Goal: Task Accomplishment & Management: Manage account settings

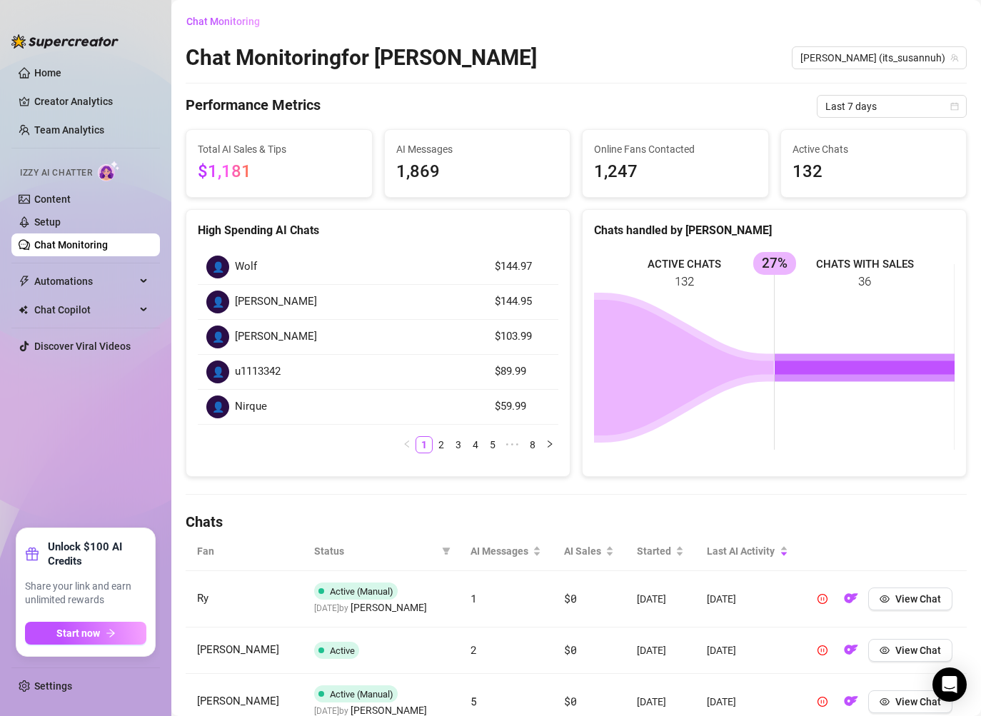
scroll to position [453, 0]
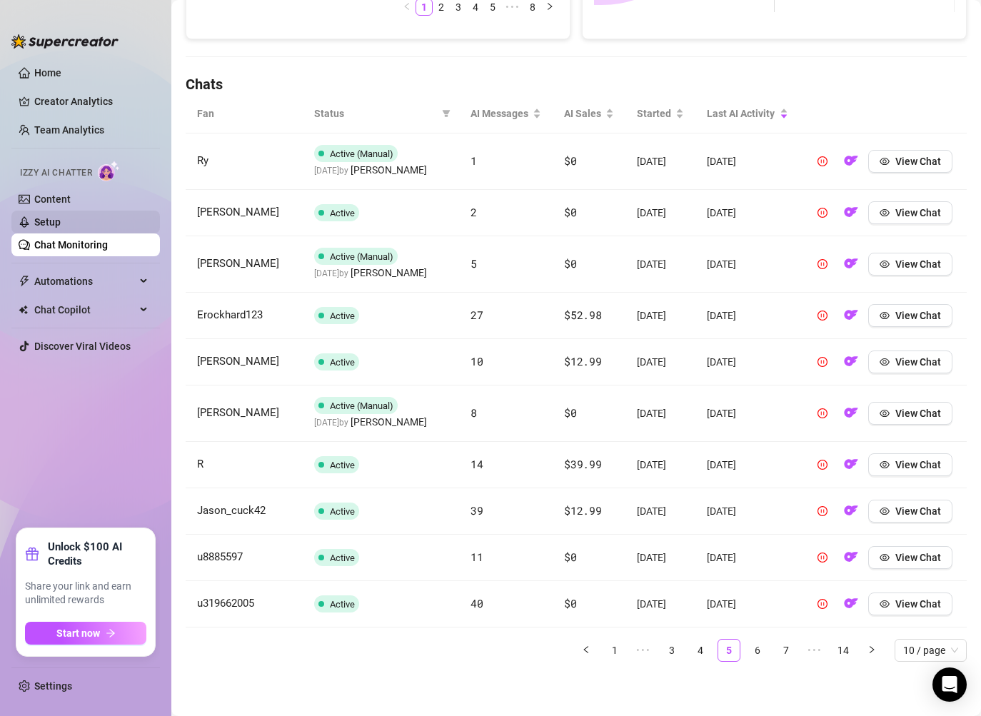
click at [55, 228] on link "Setup" at bounding box center [47, 221] width 26 height 11
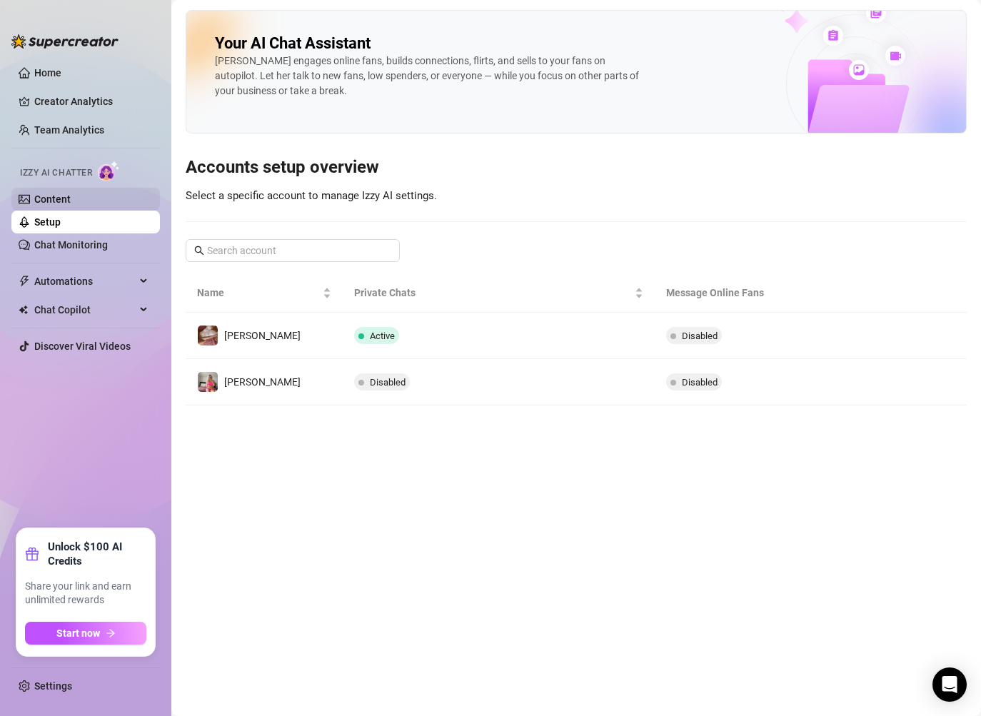
click at [71, 198] on link "Content" at bounding box center [52, 198] width 36 height 11
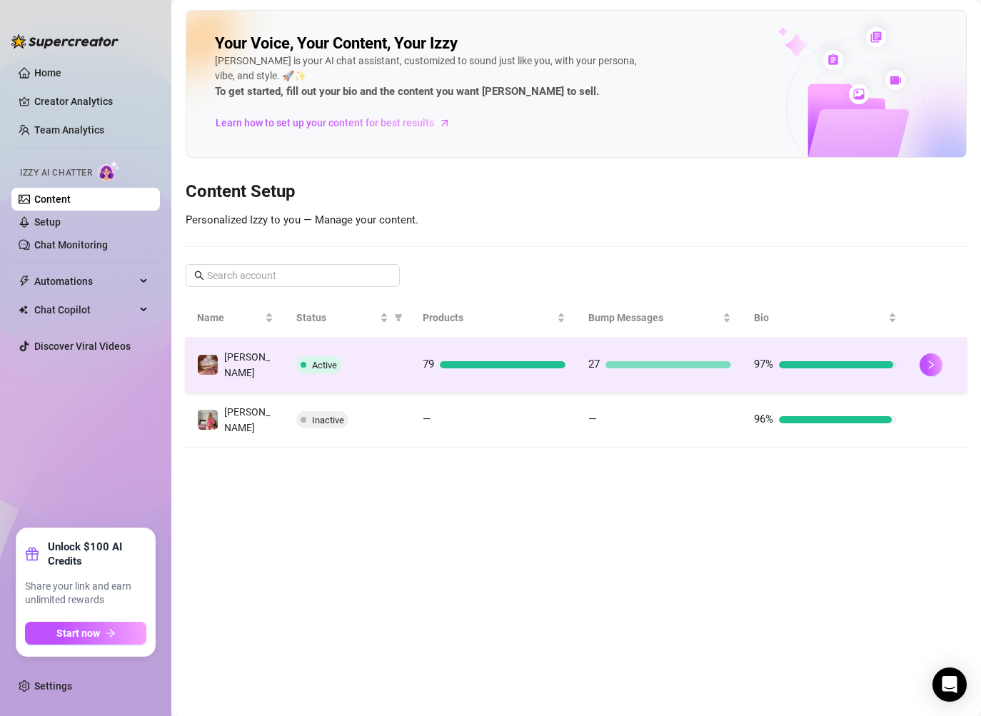
click at [876, 363] on div at bounding box center [836, 364] width 114 height 7
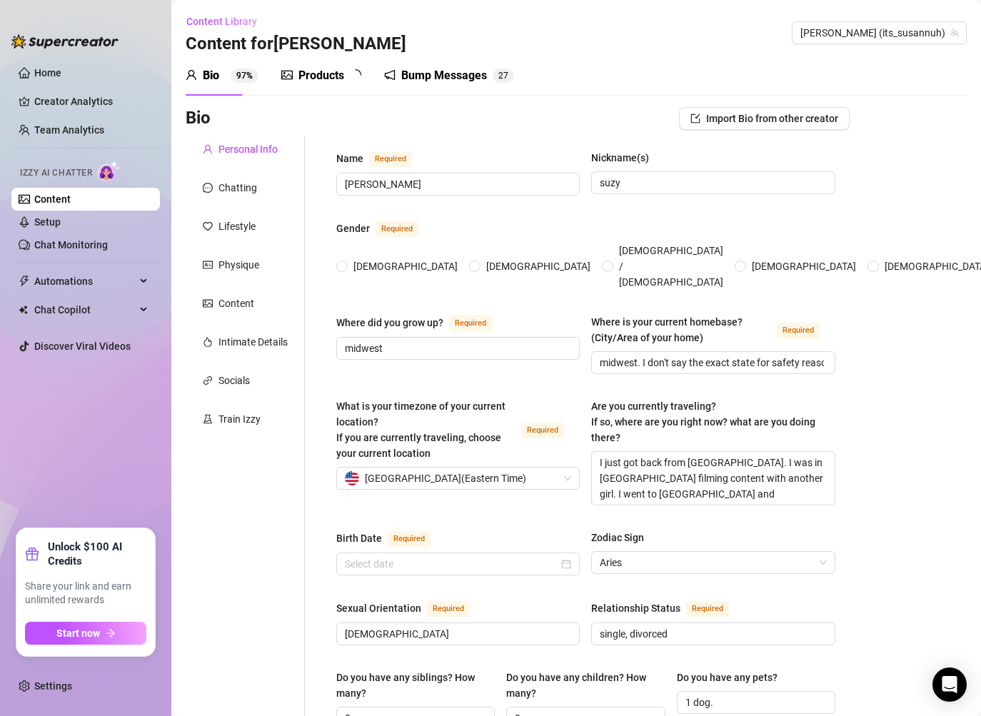
radio input "true"
type input "[DATE]"
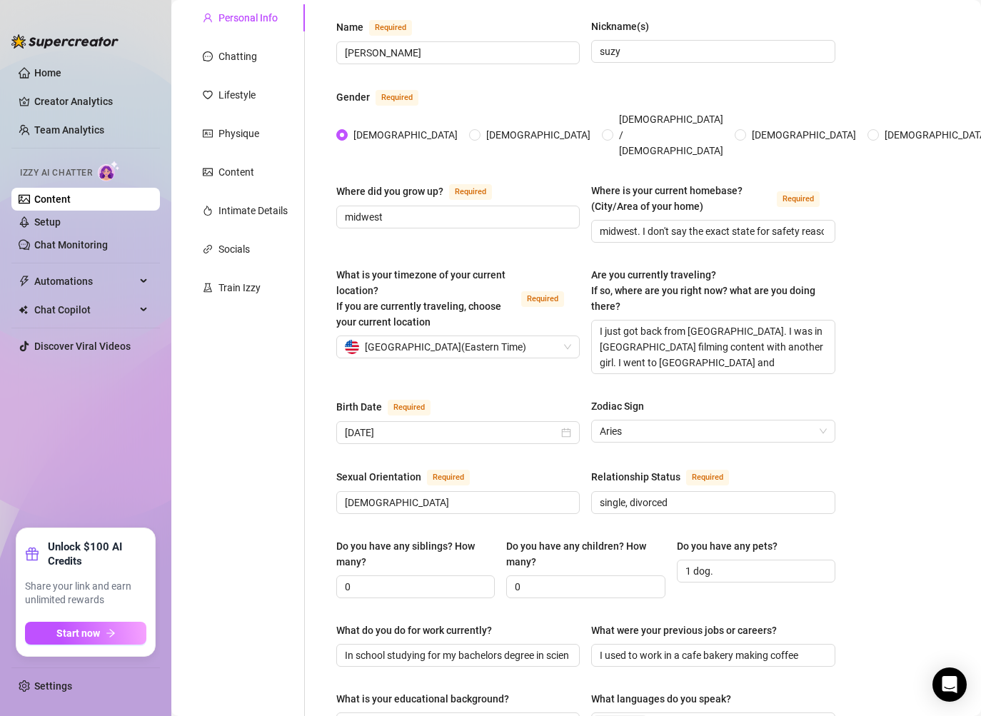
scroll to position [133, 0]
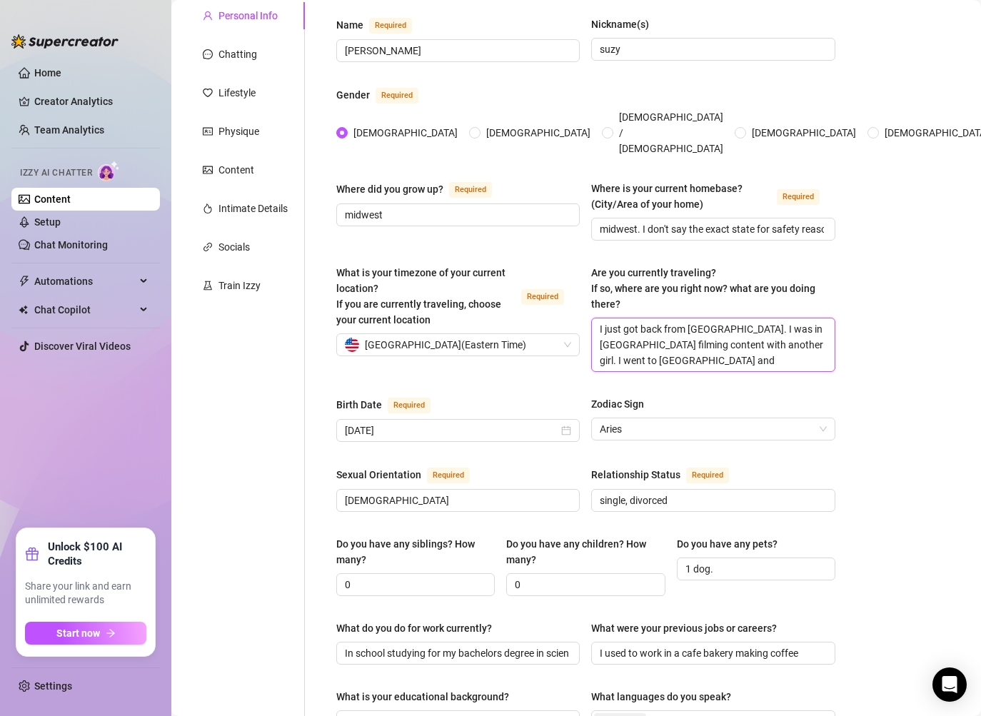
click at [659, 352] on textarea "I just got back from [GEOGRAPHIC_DATA]. I was in [GEOGRAPHIC_DATA] filming cont…" at bounding box center [713, 344] width 242 height 53
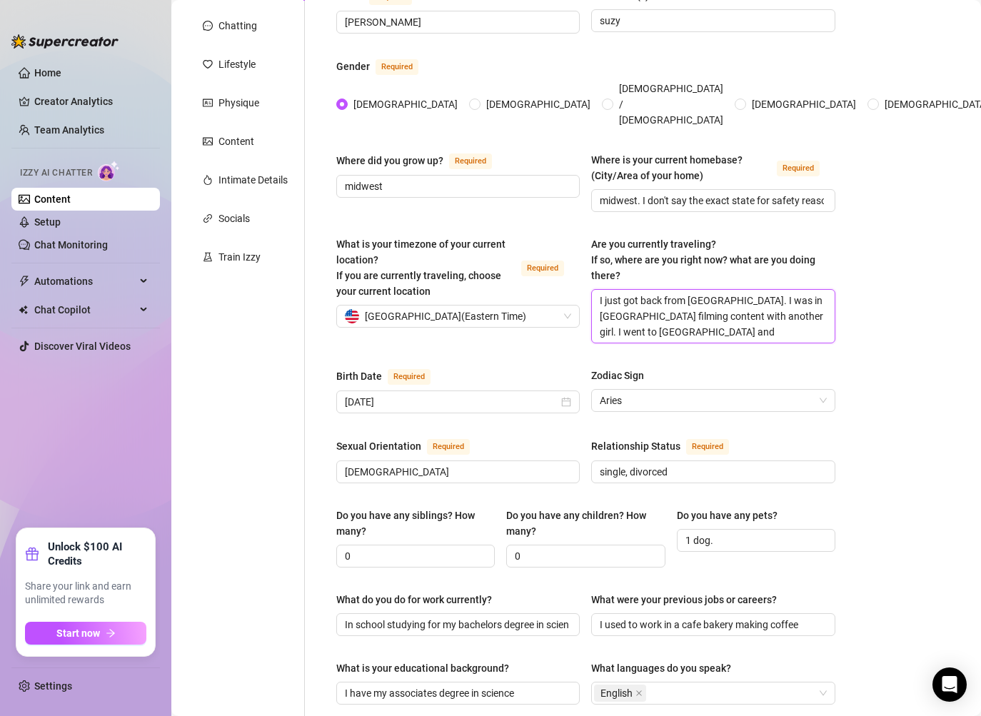
type textarea "I just got back from [GEOGRAPHIC_DATA]. I was in [GEOGRAPHIC_DATA] filming cont…"
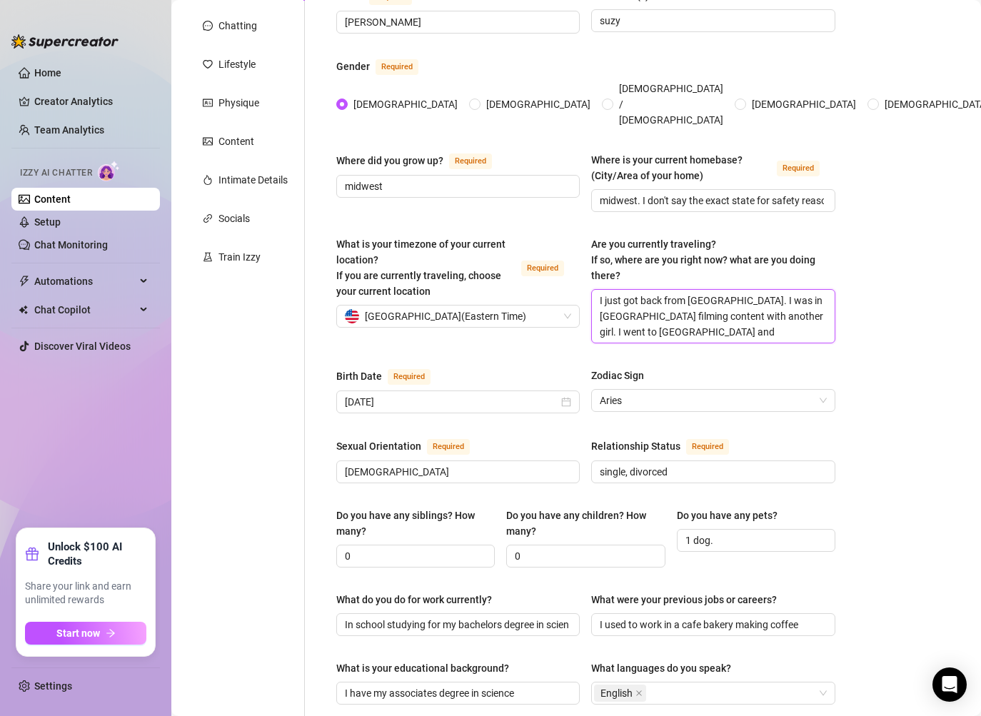
type textarea "I just got back from [GEOGRAPHIC_DATA]. I was in [GEOGRAPHIC_DATA] filming cont…"
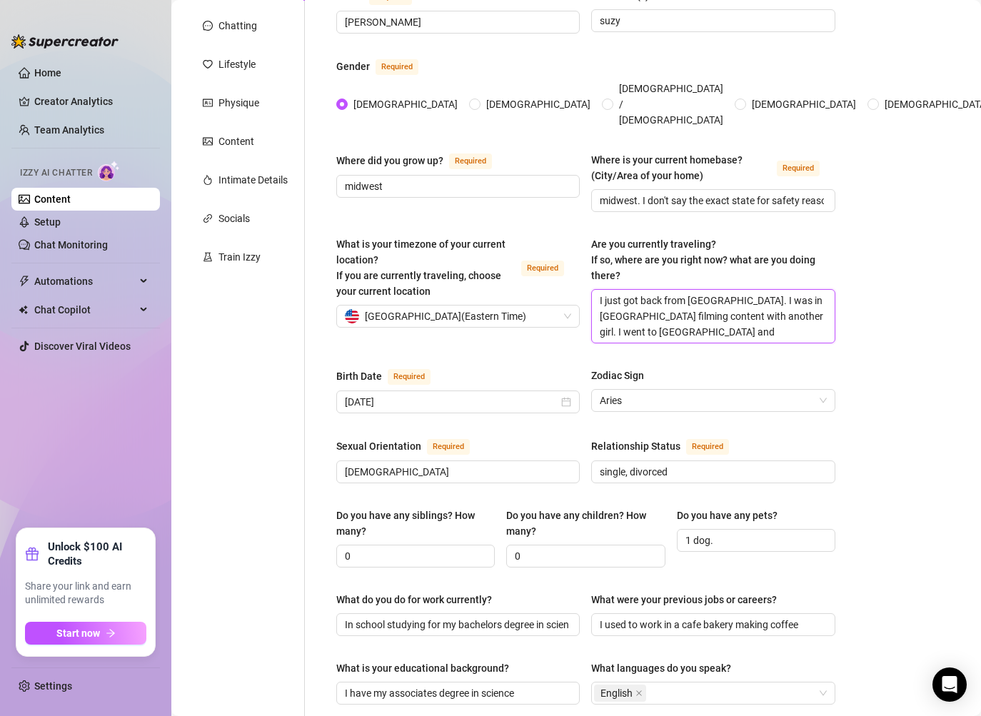
type textarea "I just got back from [GEOGRAPHIC_DATA]. I was in [GEOGRAPHIC_DATA] filming cont…"
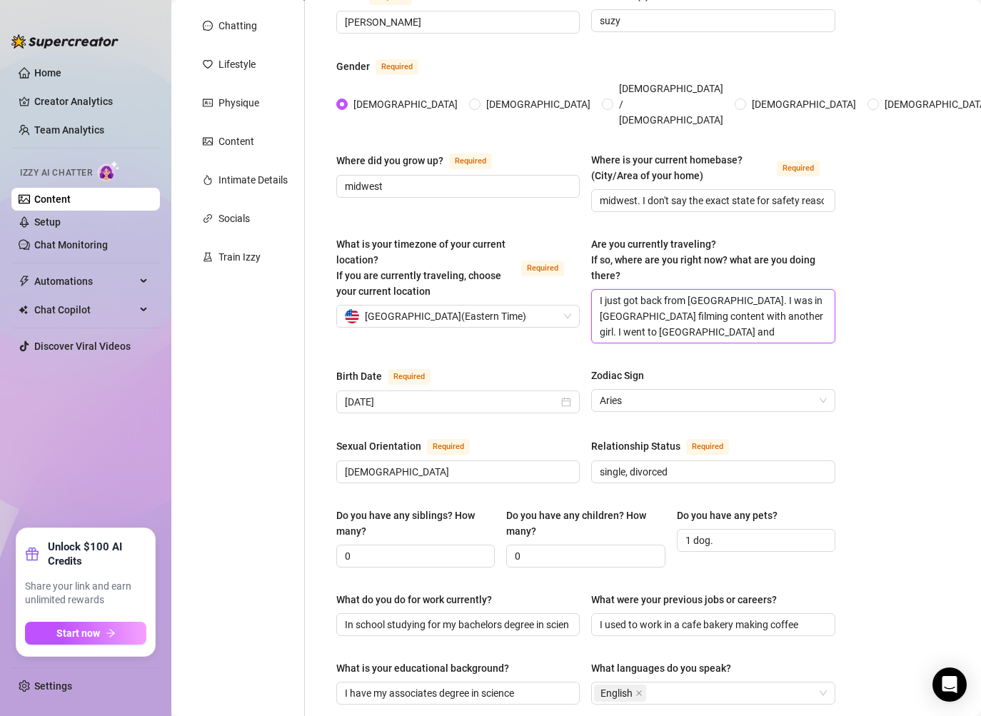
type textarea "I just got back from [GEOGRAPHIC_DATA]. I was in [GEOGRAPHIC_DATA] filming cont…"
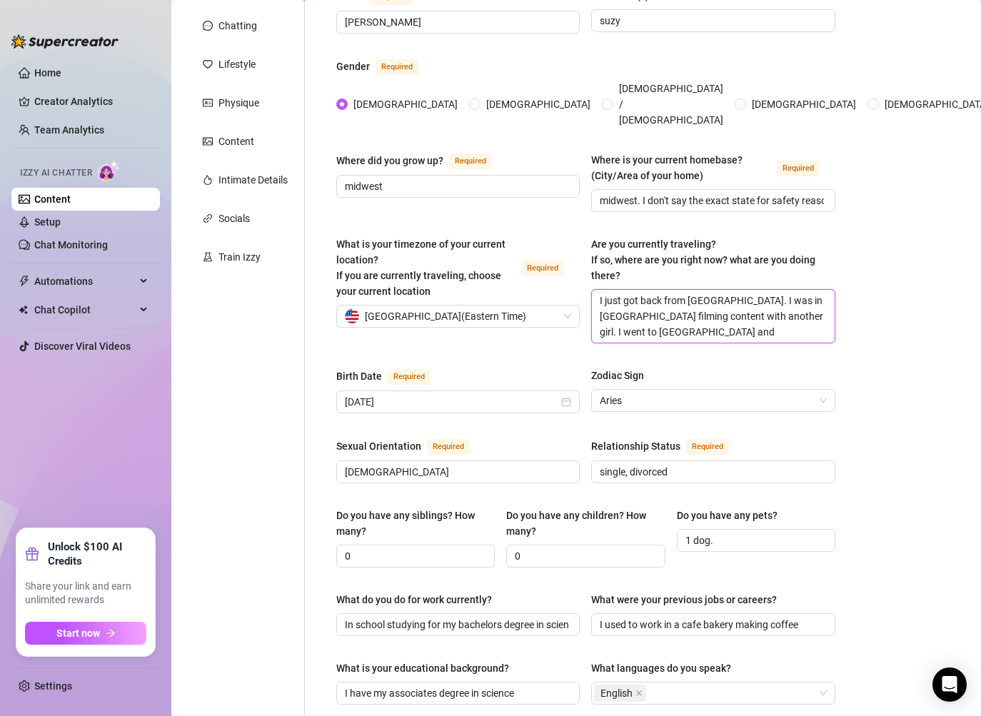
type textarea "I just got back from [GEOGRAPHIC_DATA]. I was in [GEOGRAPHIC_DATA] filming cont…"
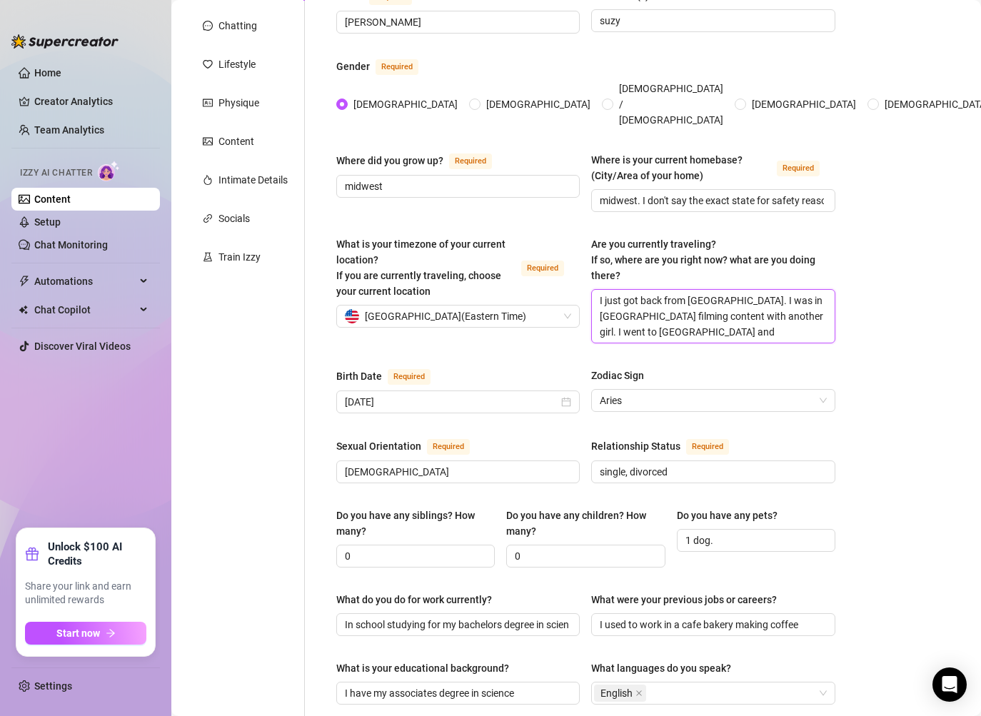
type textarea "I just got back from [GEOGRAPHIC_DATA]. I was in [GEOGRAPHIC_DATA] filming cont…"
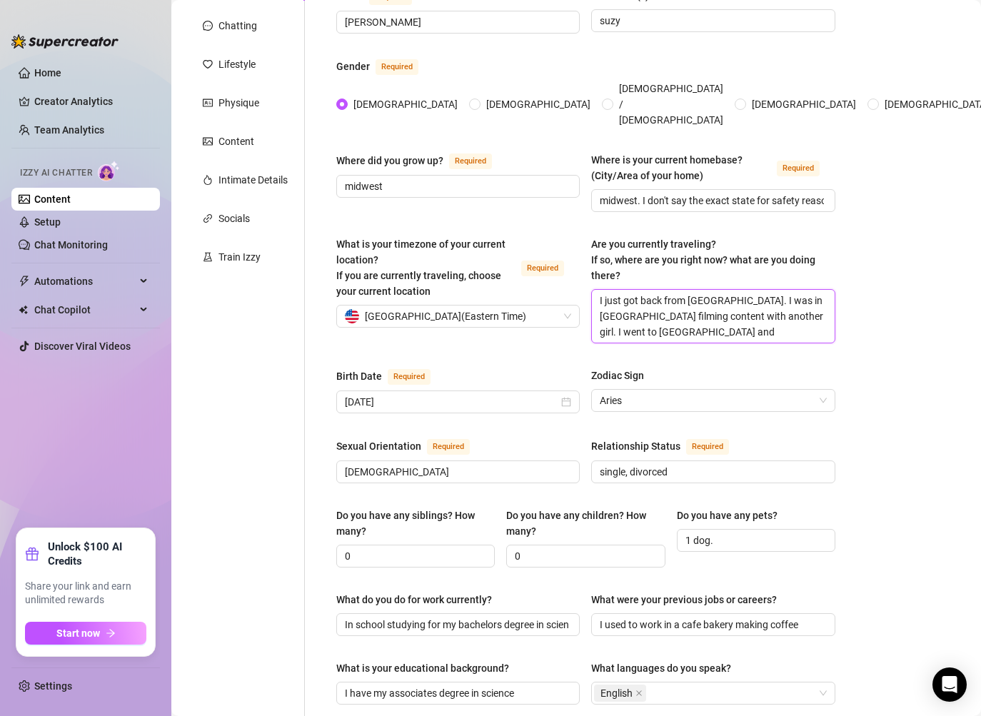
type textarea "I just got back from [GEOGRAPHIC_DATA]. I was in [GEOGRAPHIC_DATA] filming cont…"
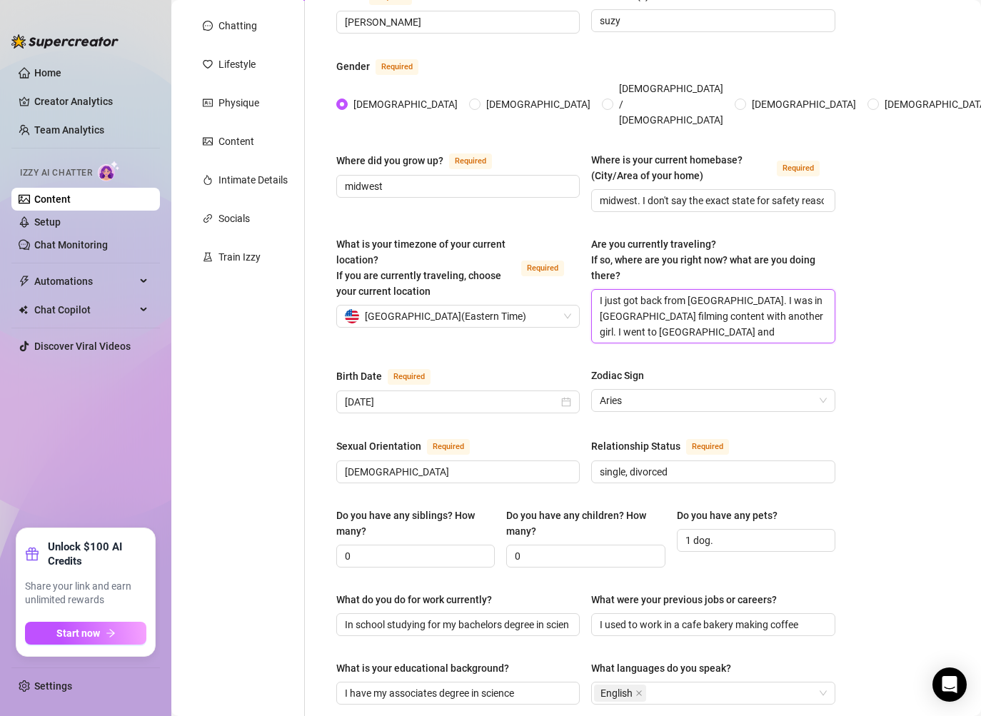
type textarea "I just got back from [GEOGRAPHIC_DATA]. I was in [GEOGRAPHIC_DATA] filming cont…"
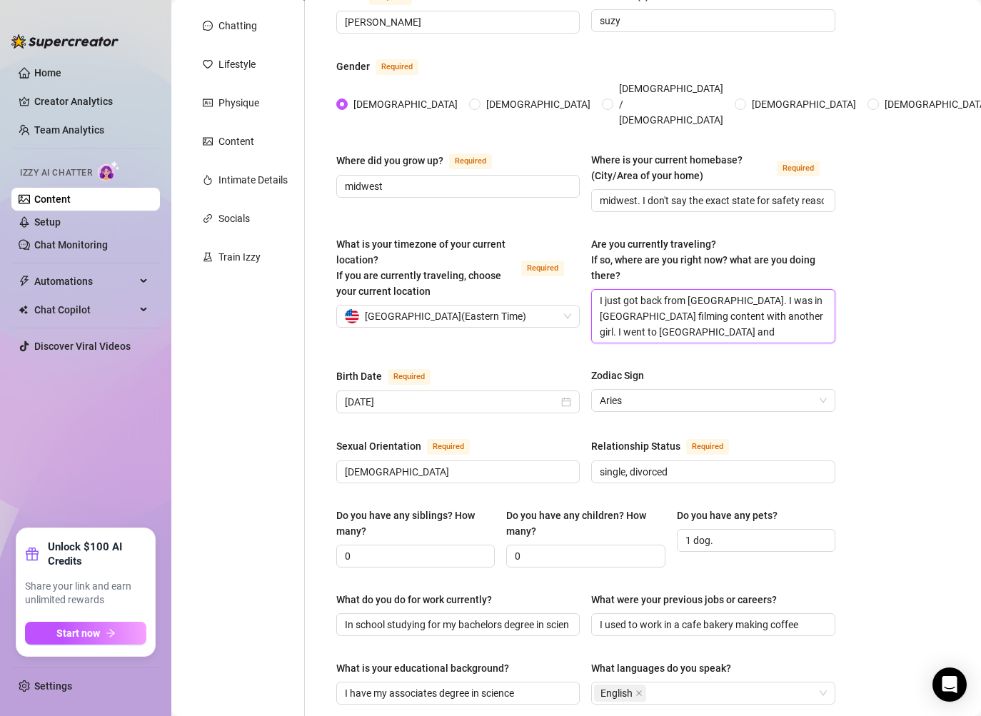
type textarea "I just got back from [GEOGRAPHIC_DATA]. I was in [GEOGRAPHIC_DATA] filming cont…"
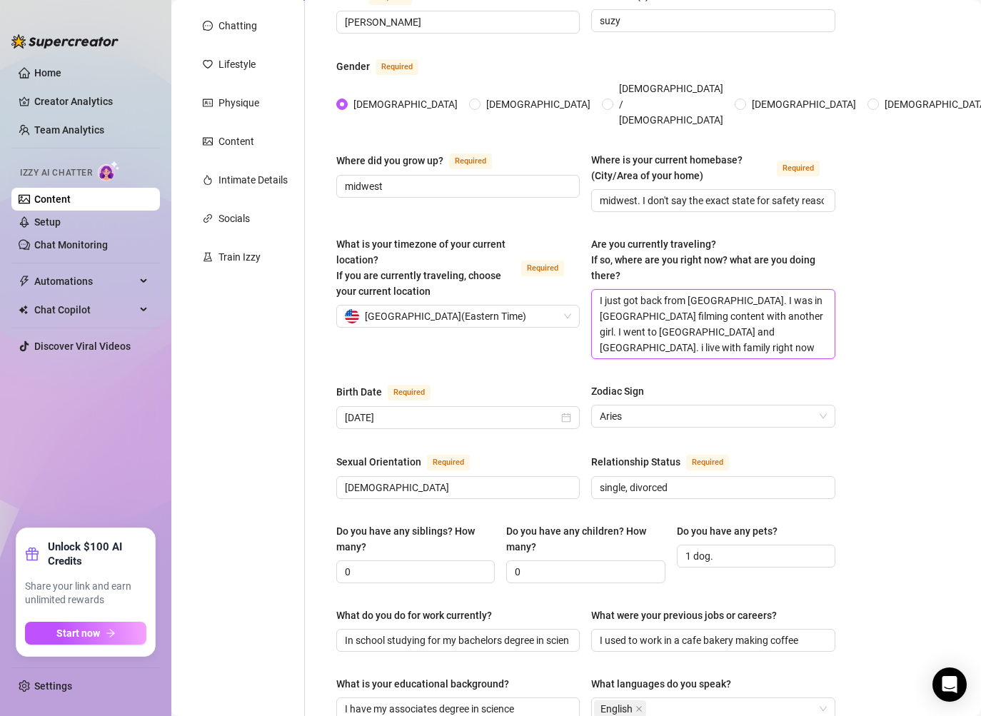
scroll to position [1, 0]
type textarea "I just got back from [GEOGRAPHIC_DATA]. I was in [GEOGRAPHIC_DATA] filming cont…"
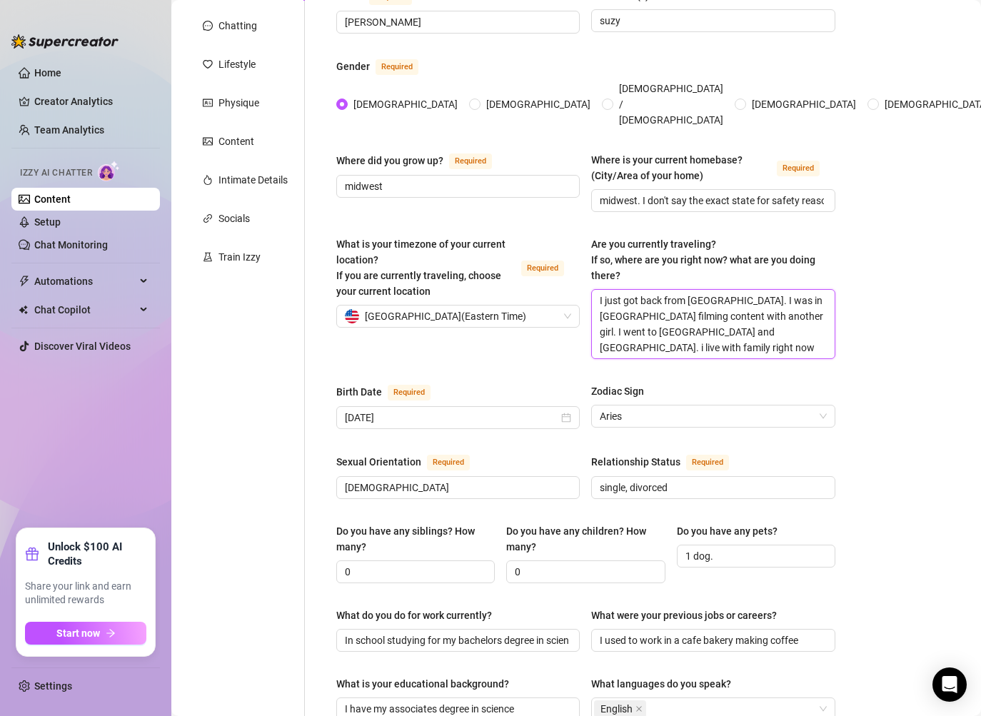
type textarea "I just got back from [GEOGRAPHIC_DATA]. I was in [GEOGRAPHIC_DATA] filming cont…"
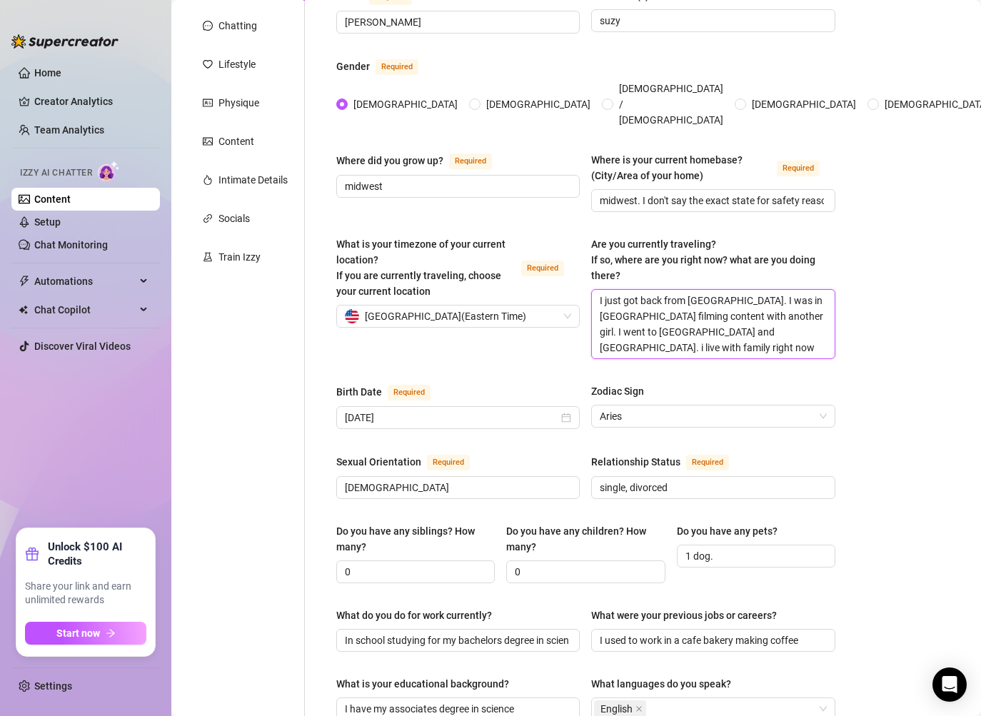
type textarea "I just got back from [GEOGRAPHIC_DATA]. I was in [GEOGRAPHIC_DATA] filming cont…"
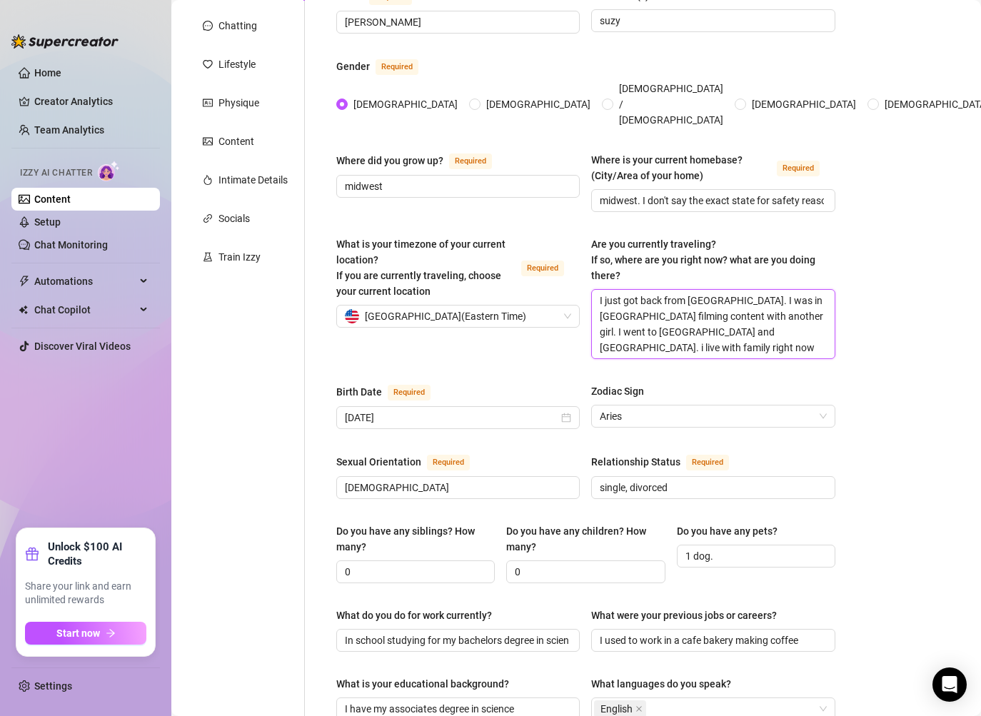
type textarea "I just got back from [GEOGRAPHIC_DATA]. I was in [GEOGRAPHIC_DATA] filming cont…"
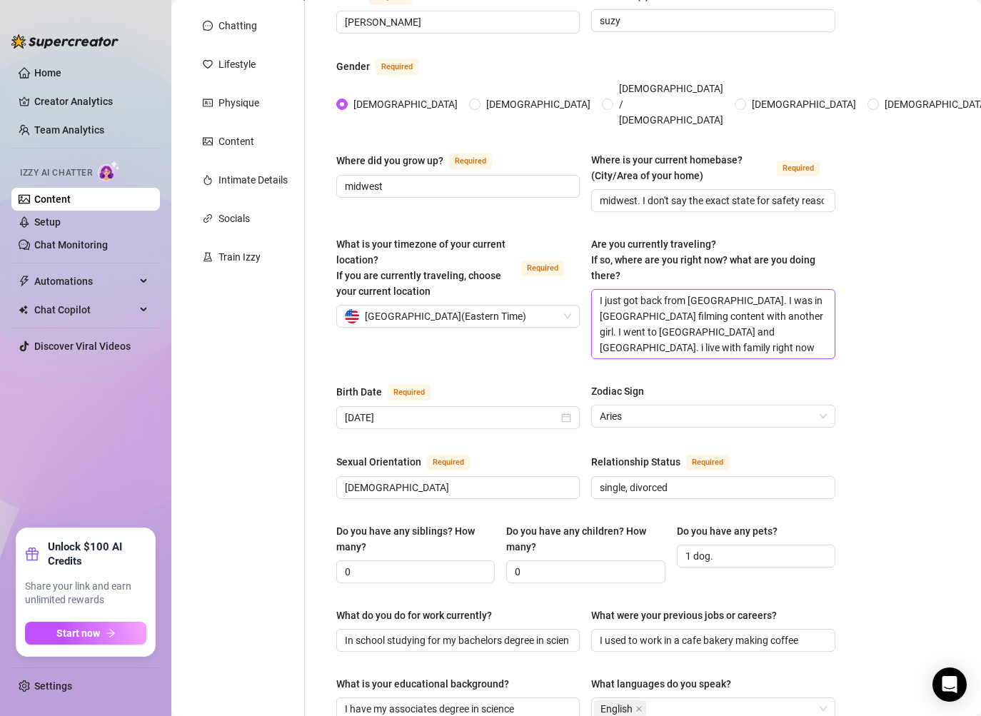
type textarea "I just got back from [GEOGRAPHIC_DATA]. I was in [GEOGRAPHIC_DATA] filming cont…"
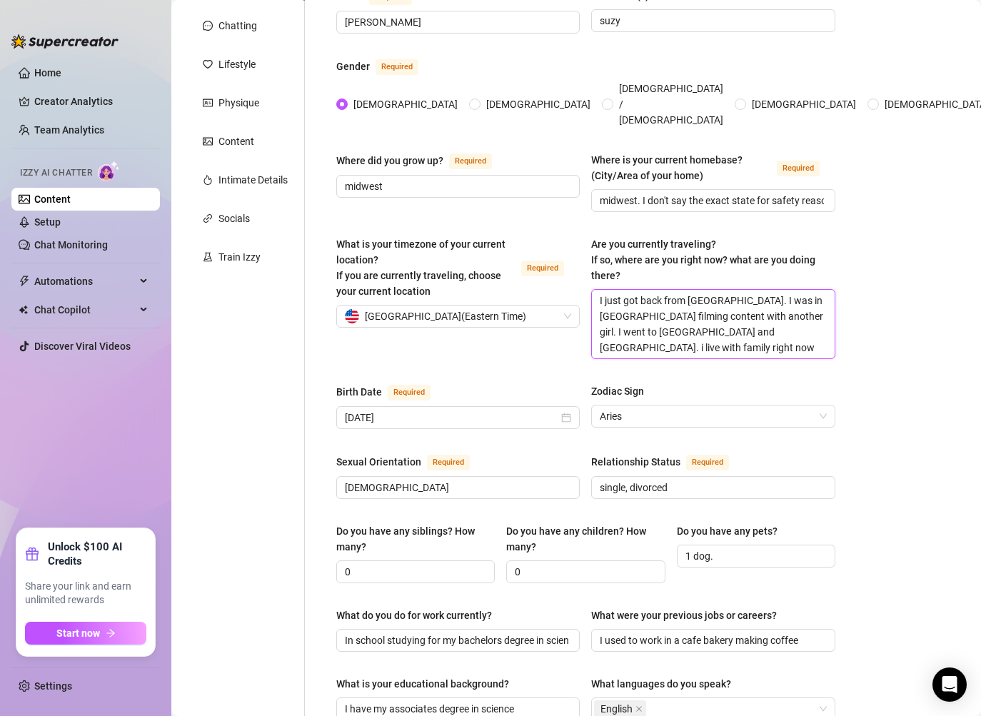
type textarea "I just got back from [GEOGRAPHIC_DATA]. I was in [GEOGRAPHIC_DATA] filming cont…"
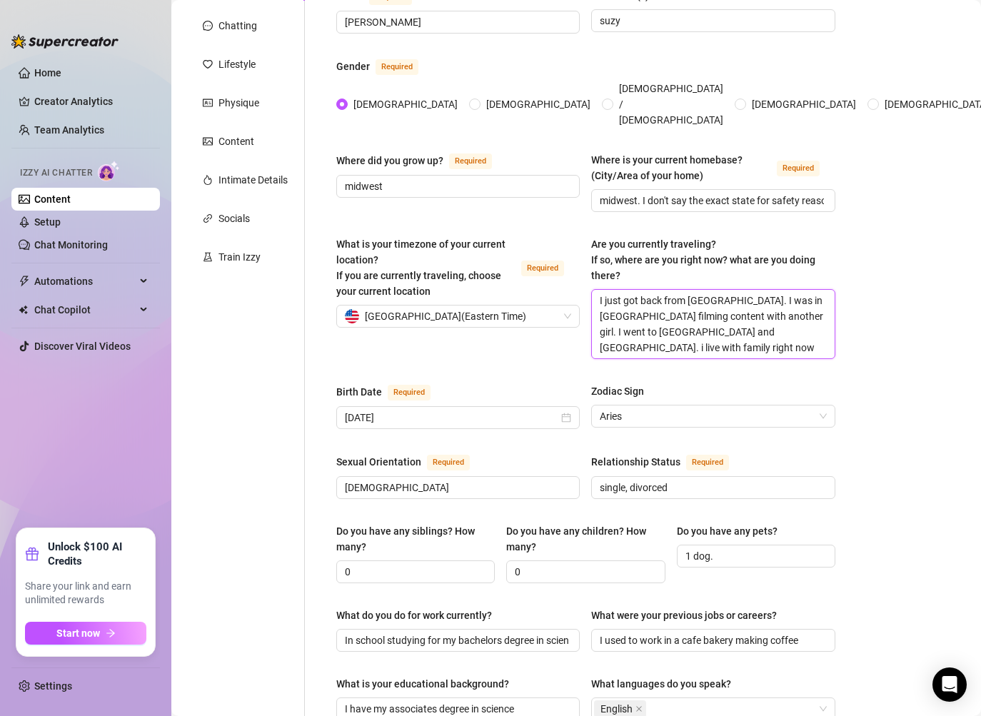
type textarea "I just got back from [GEOGRAPHIC_DATA]. I was in [GEOGRAPHIC_DATA] filming cont…"
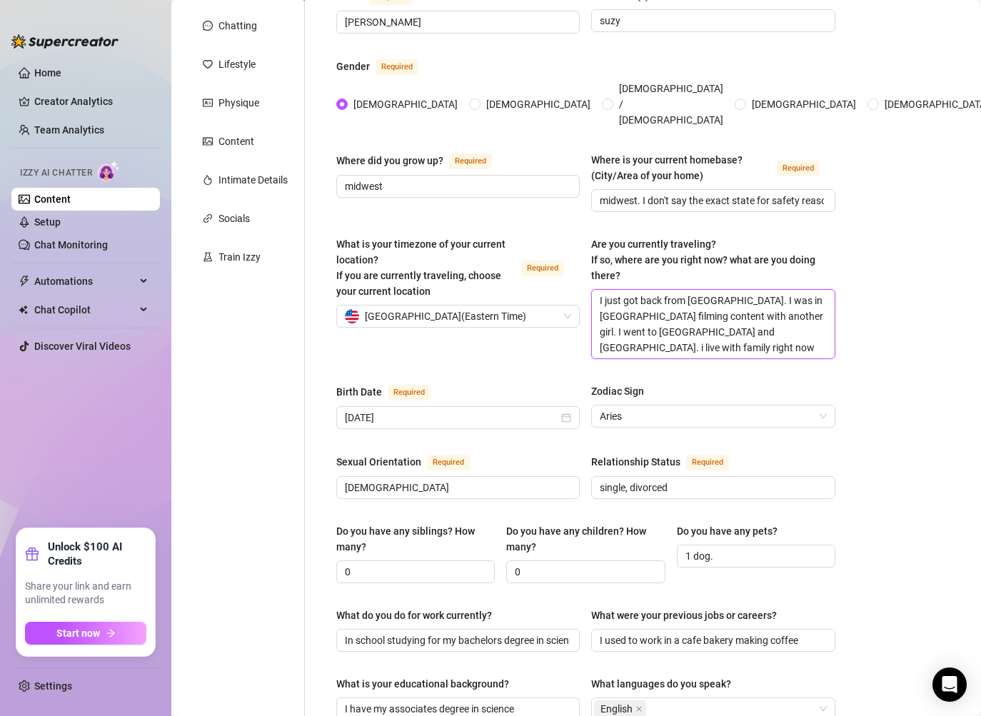
type textarea "I just got back from [GEOGRAPHIC_DATA]. I was in [GEOGRAPHIC_DATA] filming cont…"
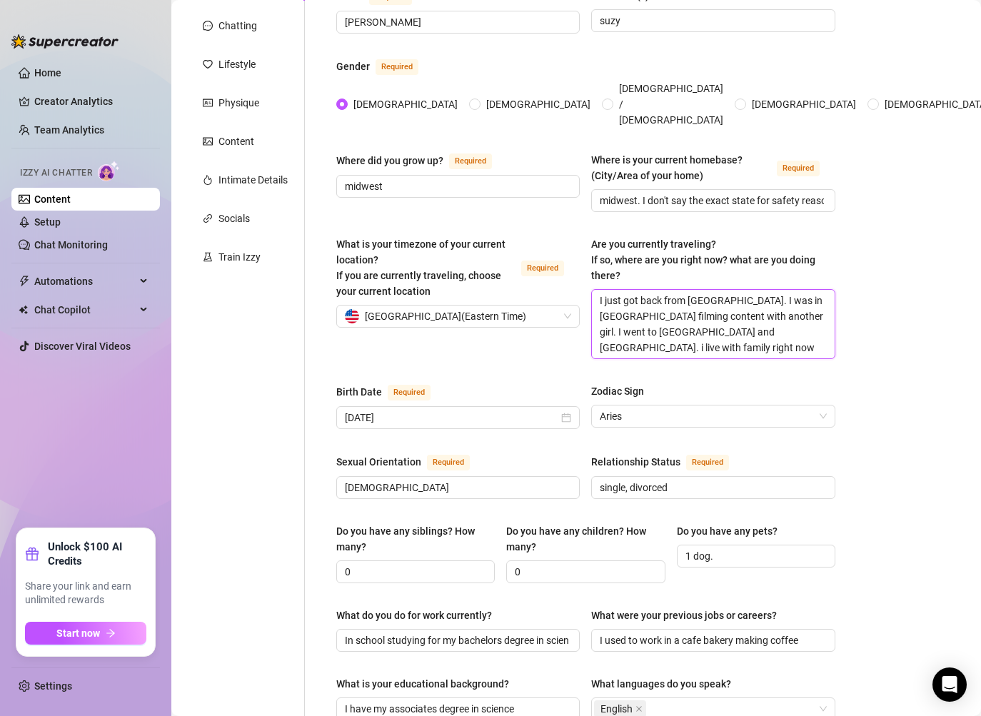
type textarea "I just got back from [GEOGRAPHIC_DATA]. I was in [GEOGRAPHIC_DATA] filming cont…"
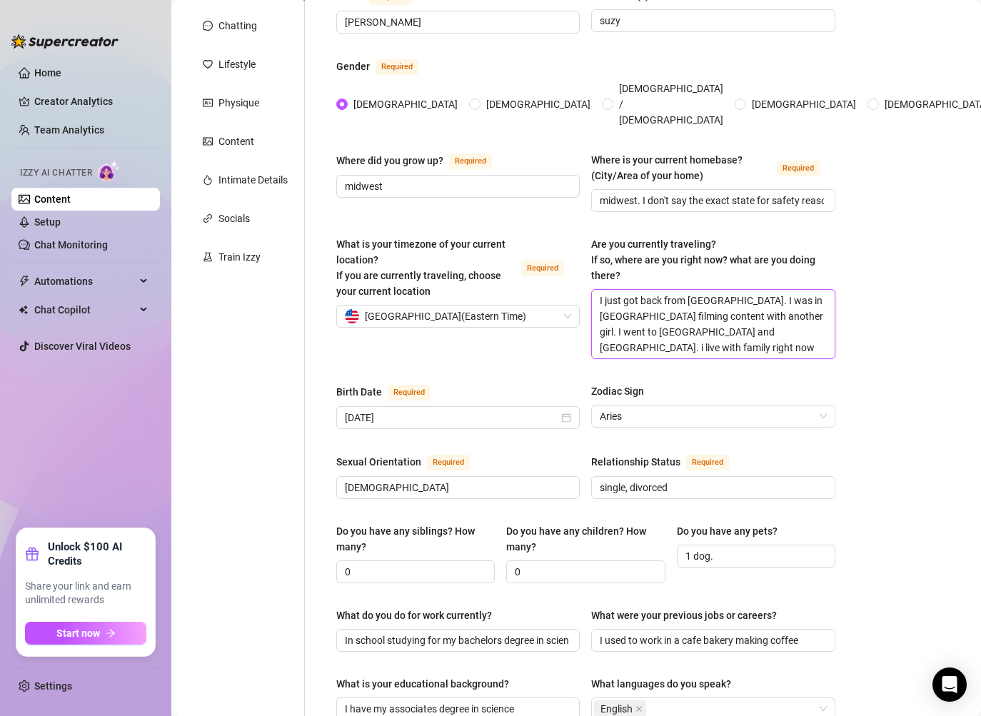
type textarea "I just got back from [GEOGRAPHIC_DATA]. I was in [GEOGRAPHIC_DATA] filming cont…"
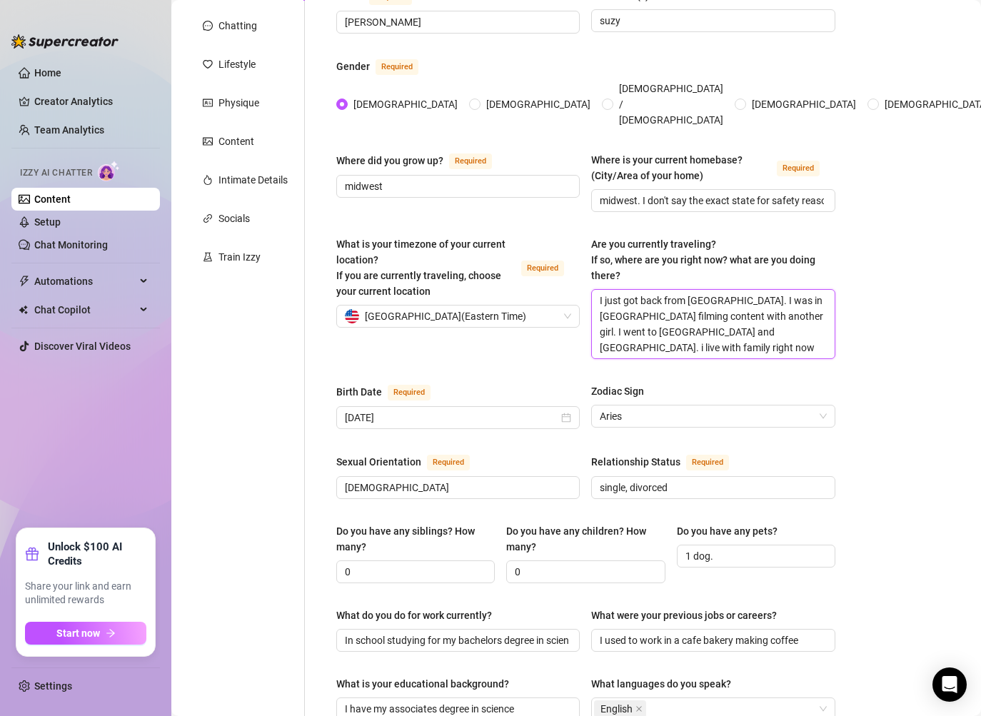
type textarea "I just got back from [GEOGRAPHIC_DATA]. I was in [GEOGRAPHIC_DATA] filming cont…"
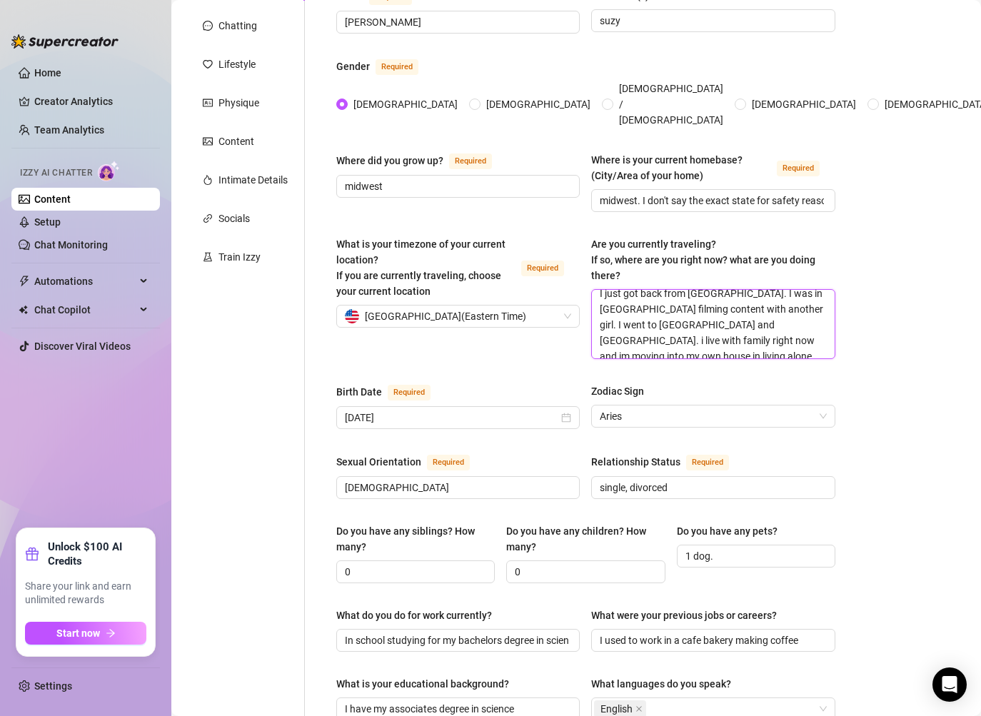
type textarea "I just got back from [GEOGRAPHIC_DATA]. I was in [GEOGRAPHIC_DATA] filming cont…"
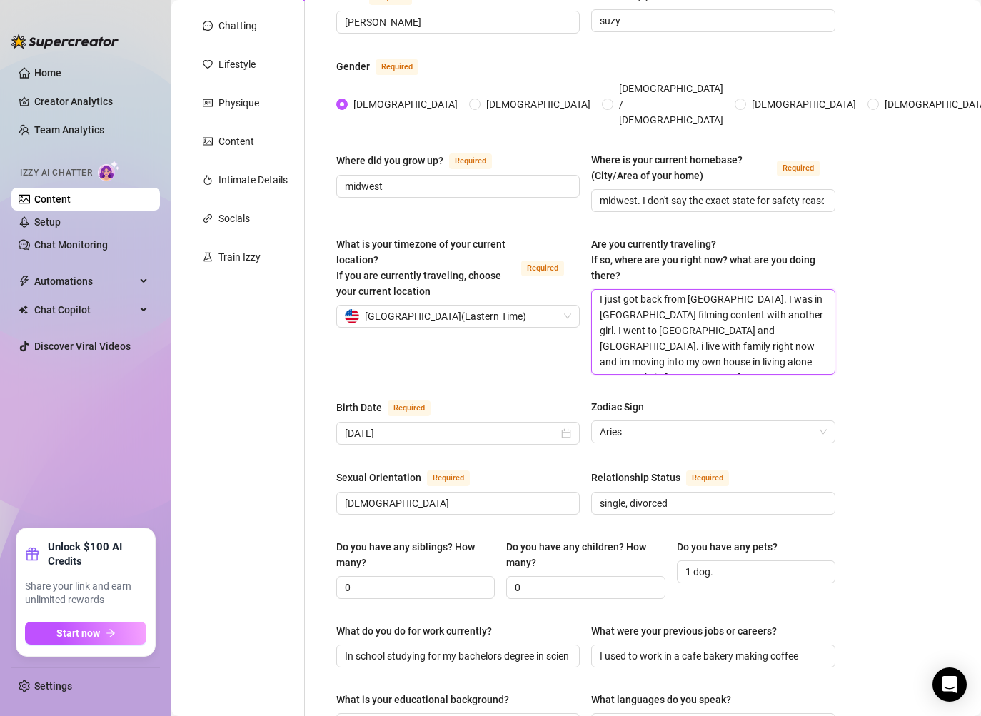
scroll to position [0, 0]
type textarea "I just got back from [GEOGRAPHIC_DATA]. I was in [GEOGRAPHIC_DATA] filming cont…"
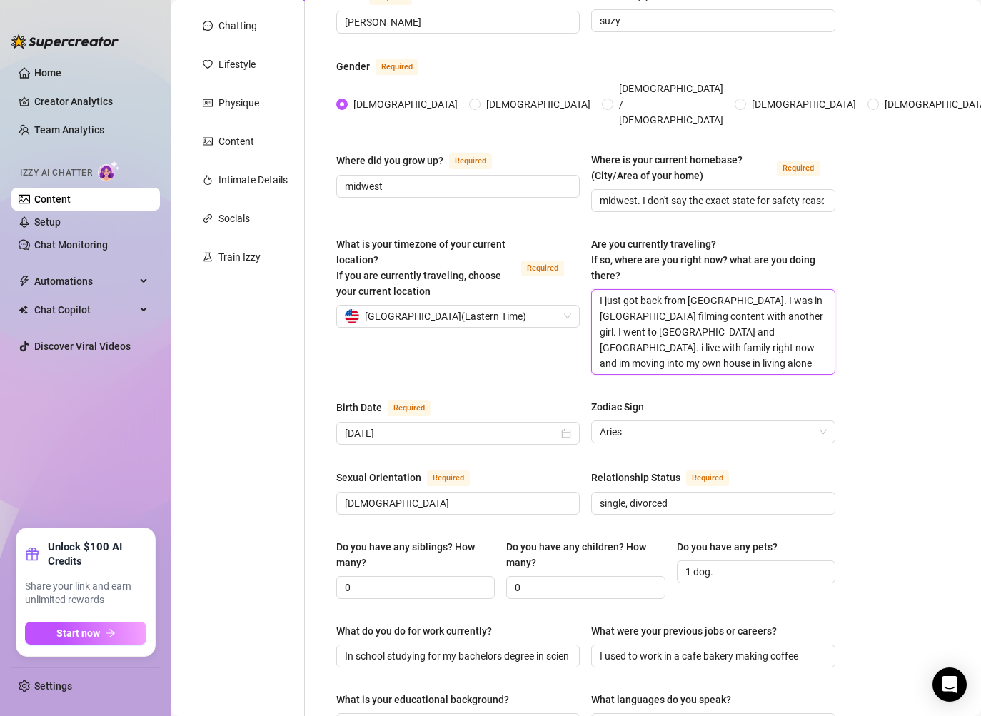
type textarea "I just got back from [GEOGRAPHIC_DATA]. I was in [GEOGRAPHIC_DATA] filming cont…"
click at [805, 335] on textarea "I just got back from [GEOGRAPHIC_DATA]. I was in [GEOGRAPHIC_DATA] filming cont…" at bounding box center [713, 332] width 242 height 84
drag, startPoint x: 793, startPoint y: 344, endPoint x: 751, endPoint y: 333, distance: 43.6
click at [751, 333] on textarea "I just got back from [GEOGRAPHIC_DATA]. I was in [GEOGRAPHIC_DATA] filming cont…" at bounding box center [713, 332] width 242 height 84
click at [917, 358] on div "Bio Import Bio from other creator Personal Info Chatting Lifestyle Physique Con…" at bounding box center [576, 629] width 781 height 1369
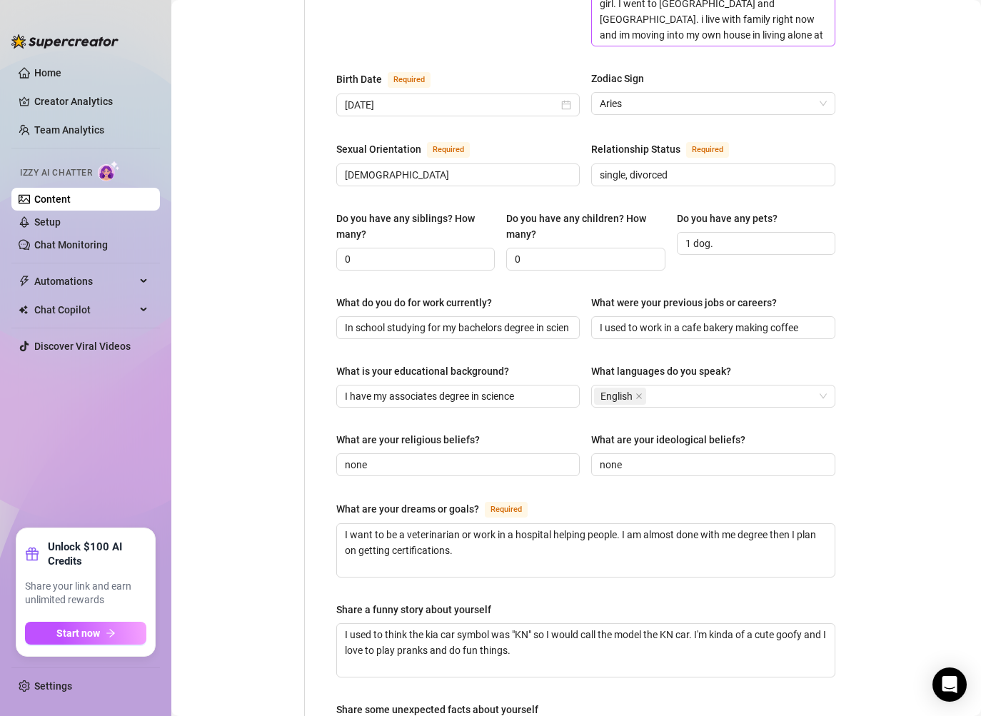
scroll to position [784, 0]
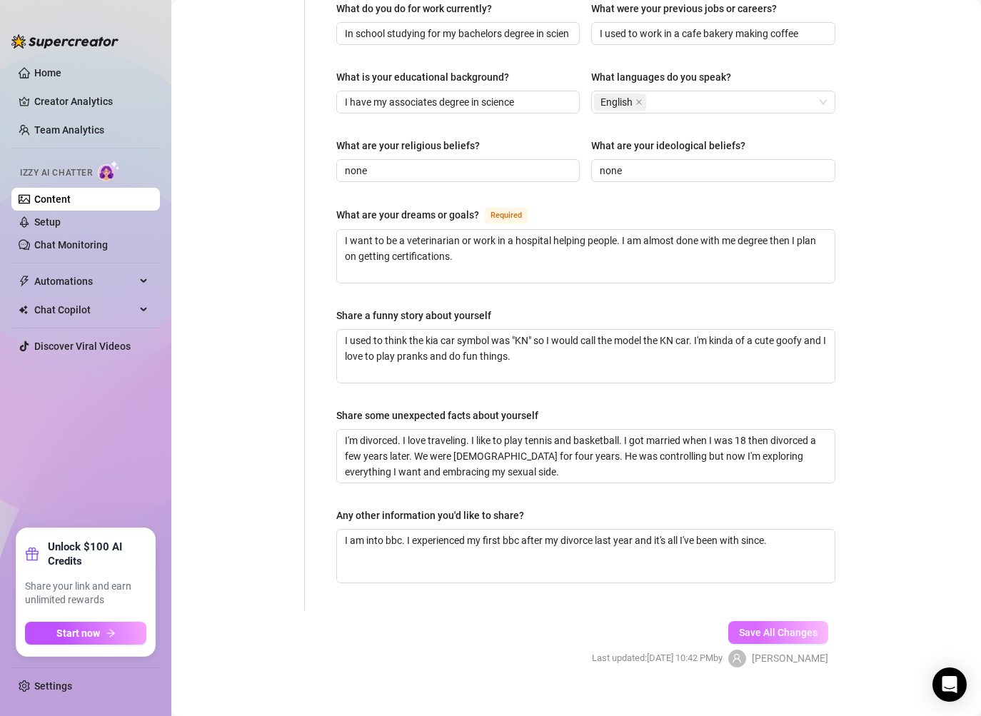
click at [771, 627] on span "Save All Changes" at bounding box center [778, 632] width 79 height 11
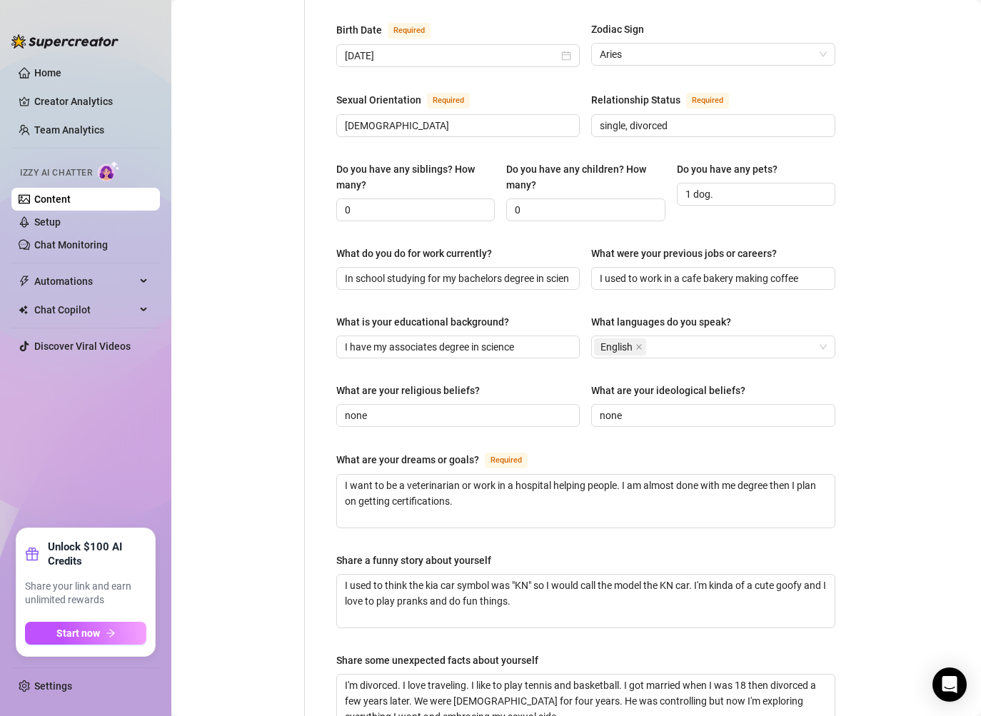
scroll to position [398, 0]
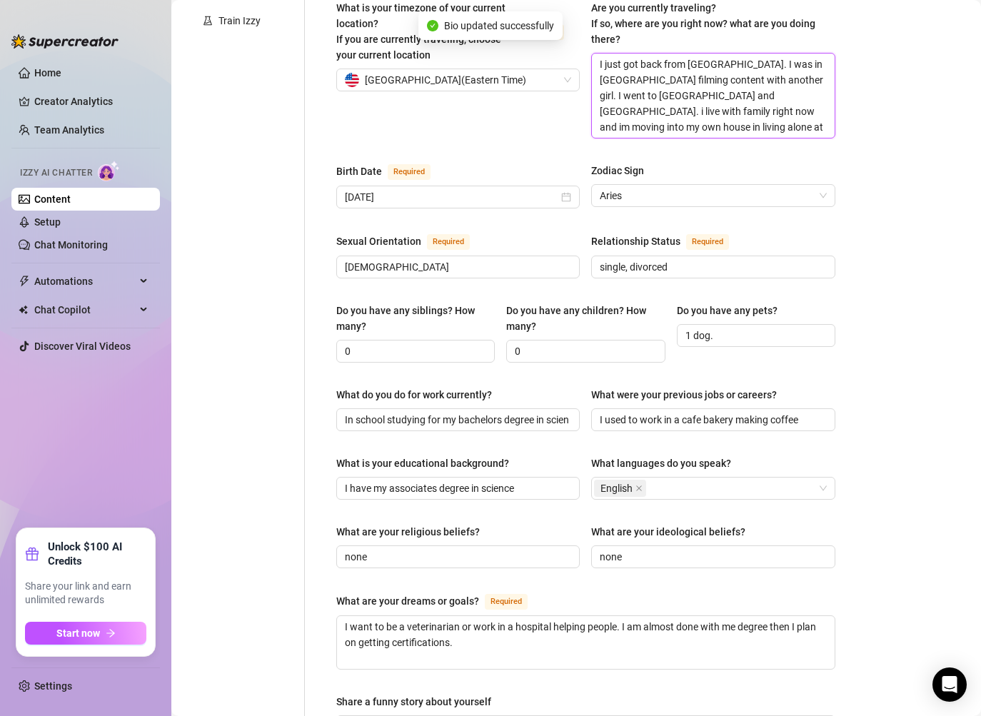
drag, startPoint x: 721, startPoint y: 111, endPoint x: 637, endPoint y: 81, distance: 88.7
click at [637, 81] on textarea "I just got back from [GEOGRAPHIC_DATA]. I was in [GEOGRAPHIC_DATA] filming cont…" at bounding box center [713, 96] width 242 height 84
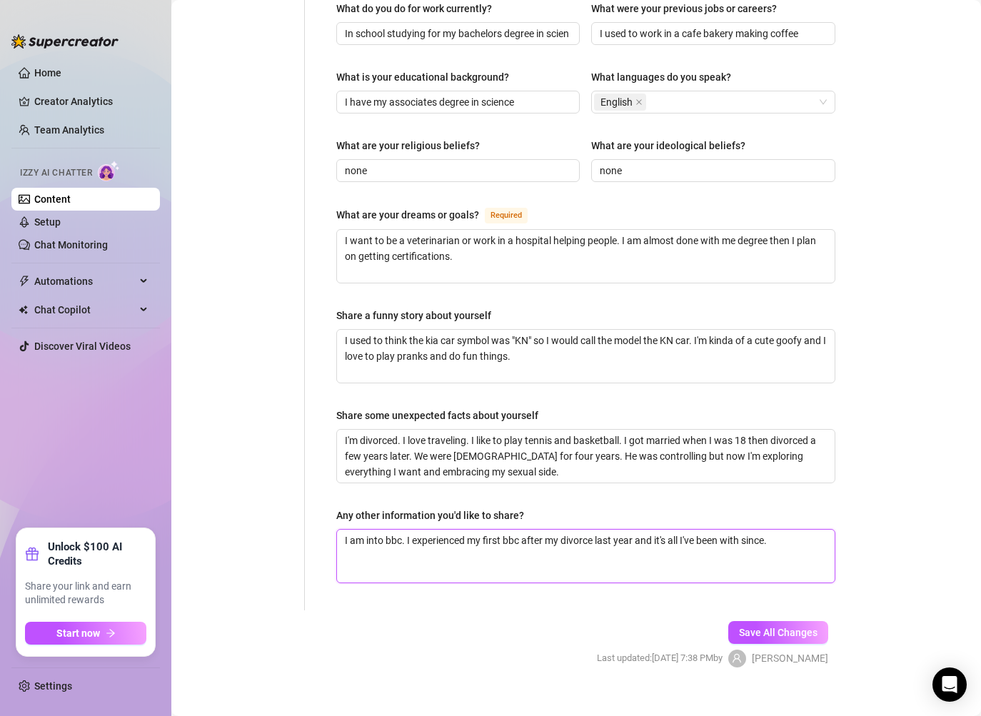
click at [580, 532] on textarea "I am into bbc. I experienced my first bbc after my divorce last year and it's a…" at bounding box center [585, 556] width 497 height 53
paste textarea "i live with family right now and im moving into my own house in living alone at…"
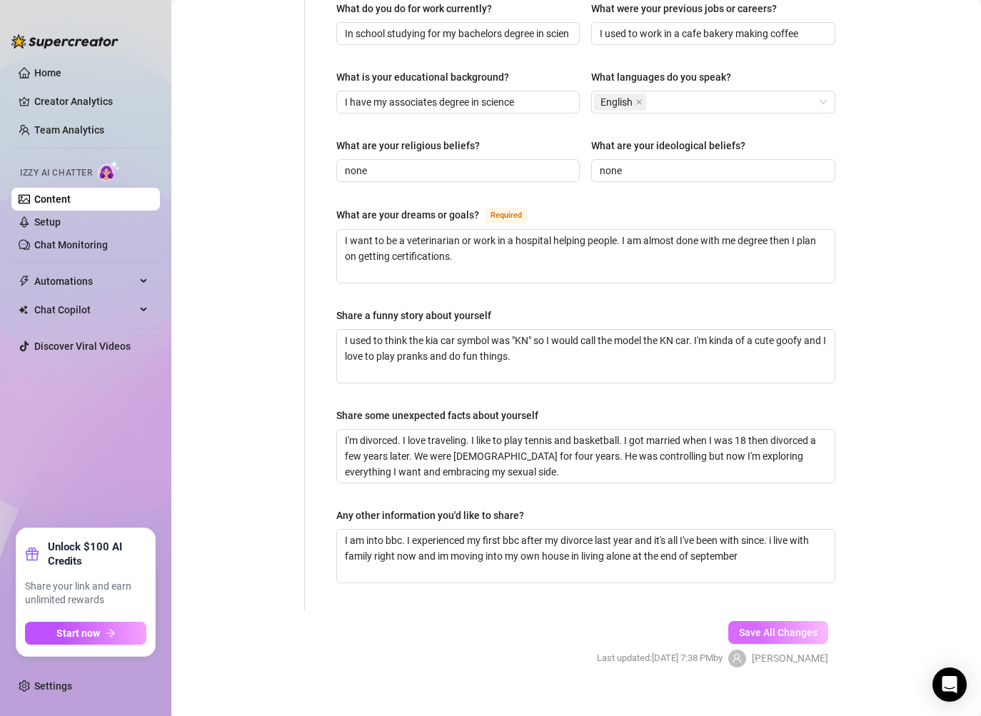
click at [818, 621] on button "Save All Changes" at bounding box center [778, 632] width 100 height 23
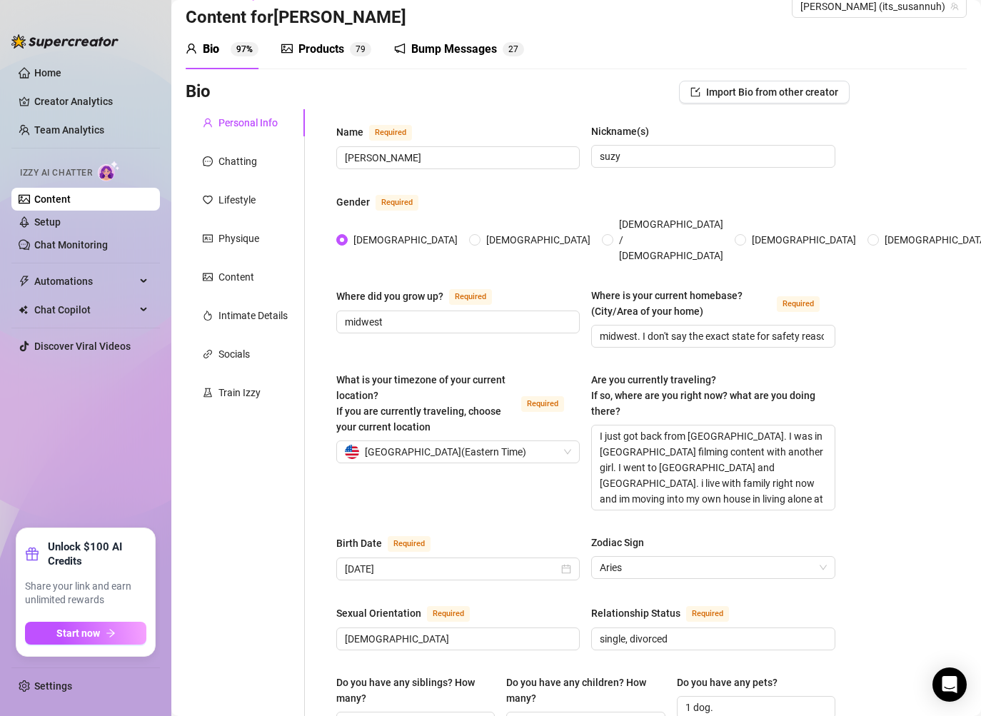
scroll to position [0, 0]
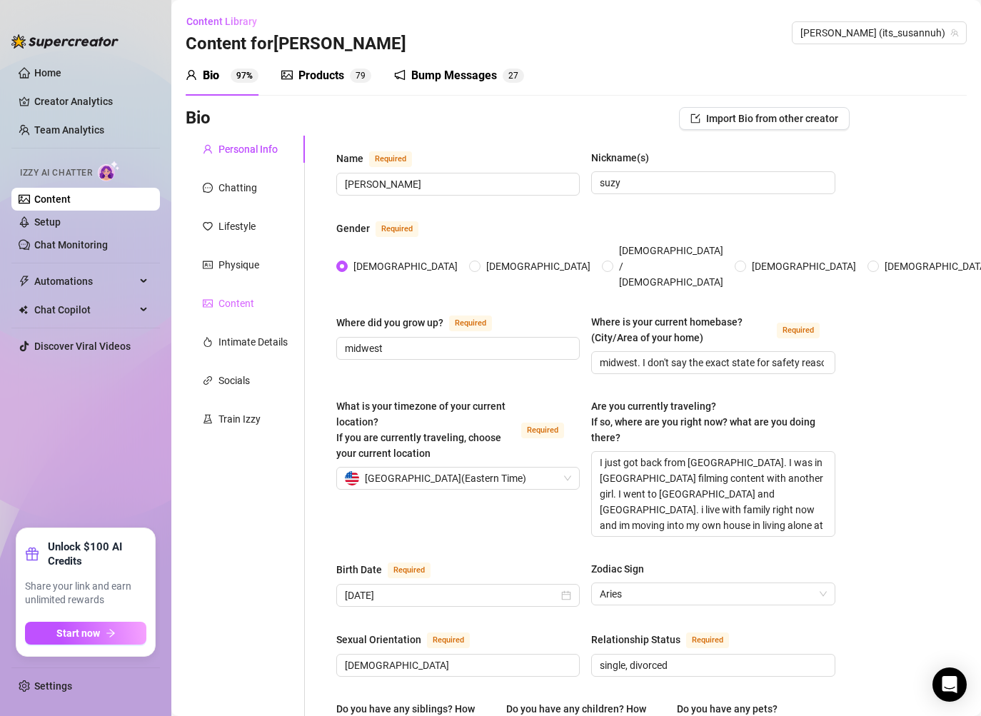
click at [253, 301] on div "Content" at bounding box center [245, 303] width 119 height 27
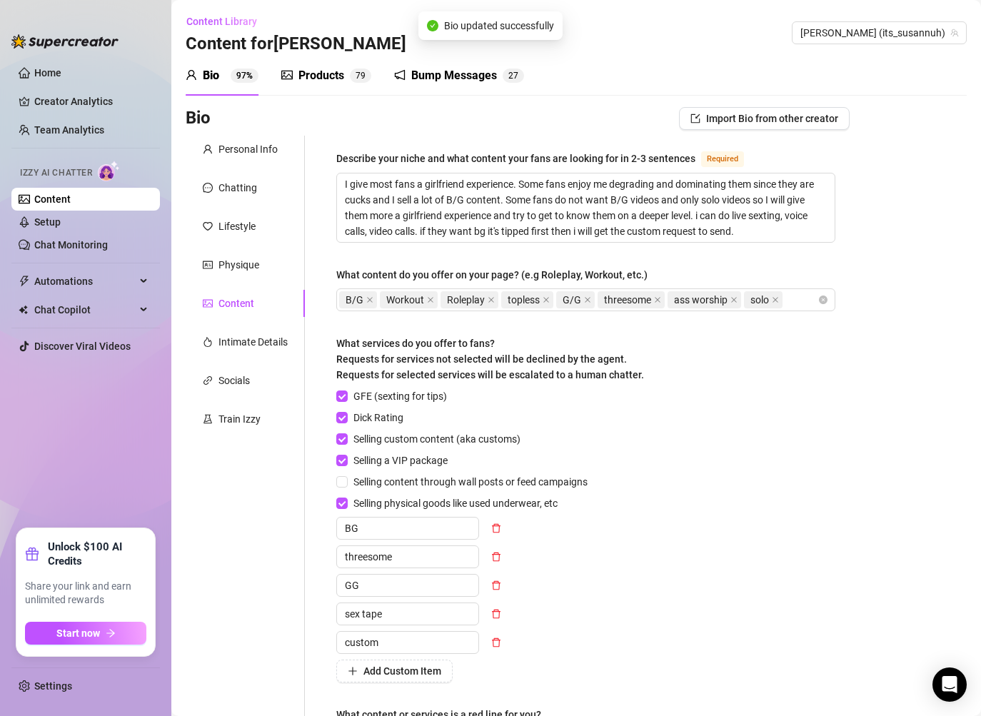
scroll to position [186, 0]
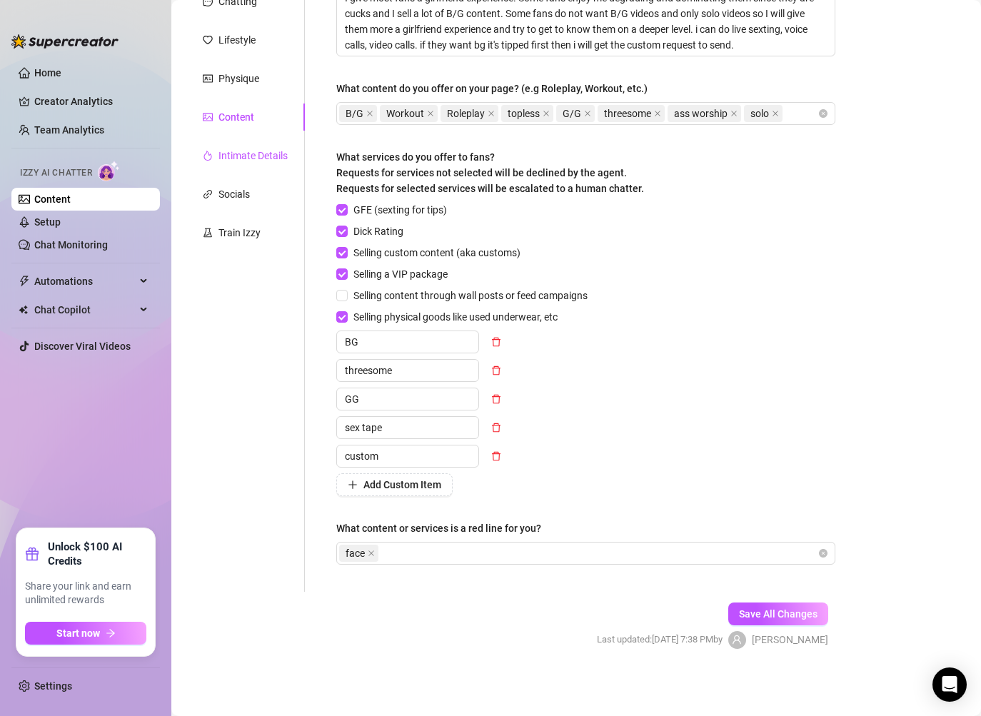
click at [250, 156] on div "Intimate Details" at bounding box center [252, 156] width 69 height 16
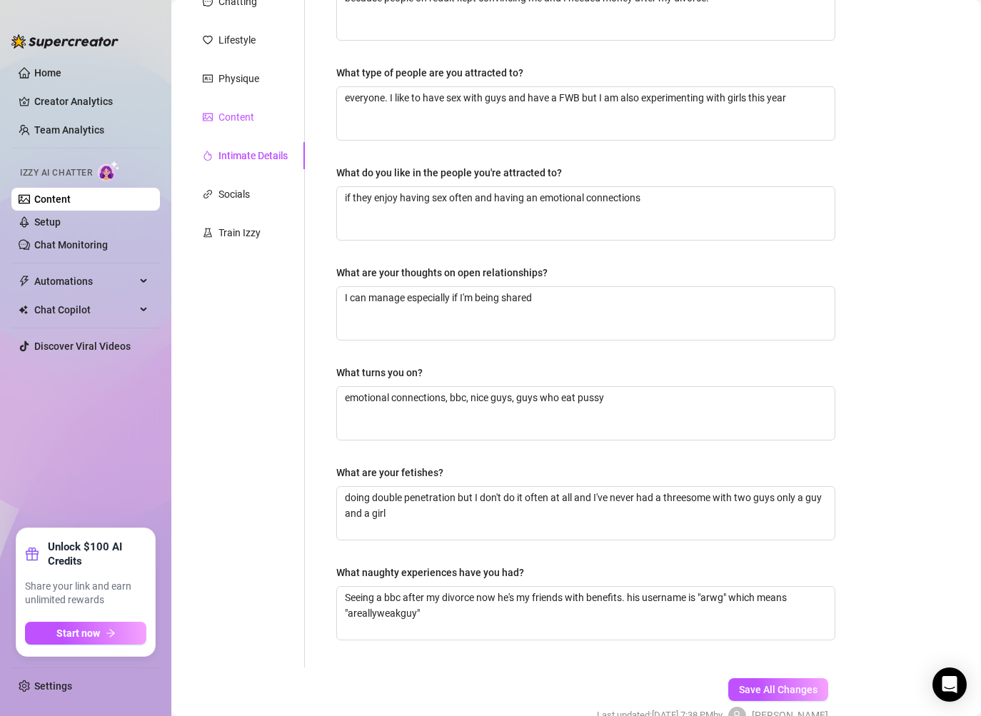
click at [249, 121] on div "Content" at bounding box center [236, 117] width 36 height 16
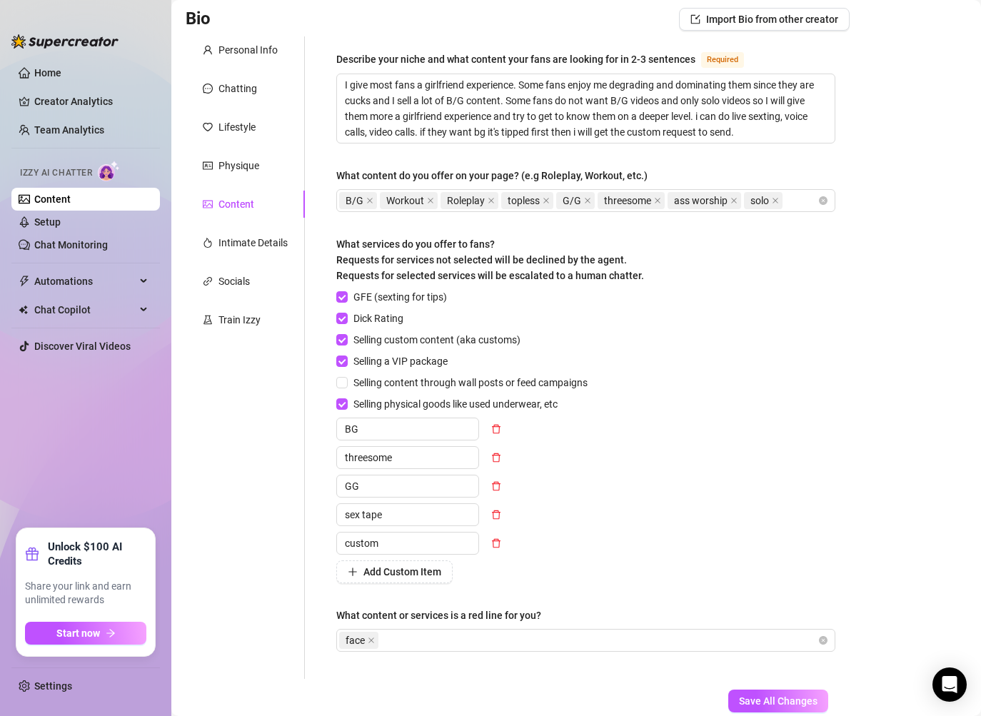
scroll to position [0, 0]
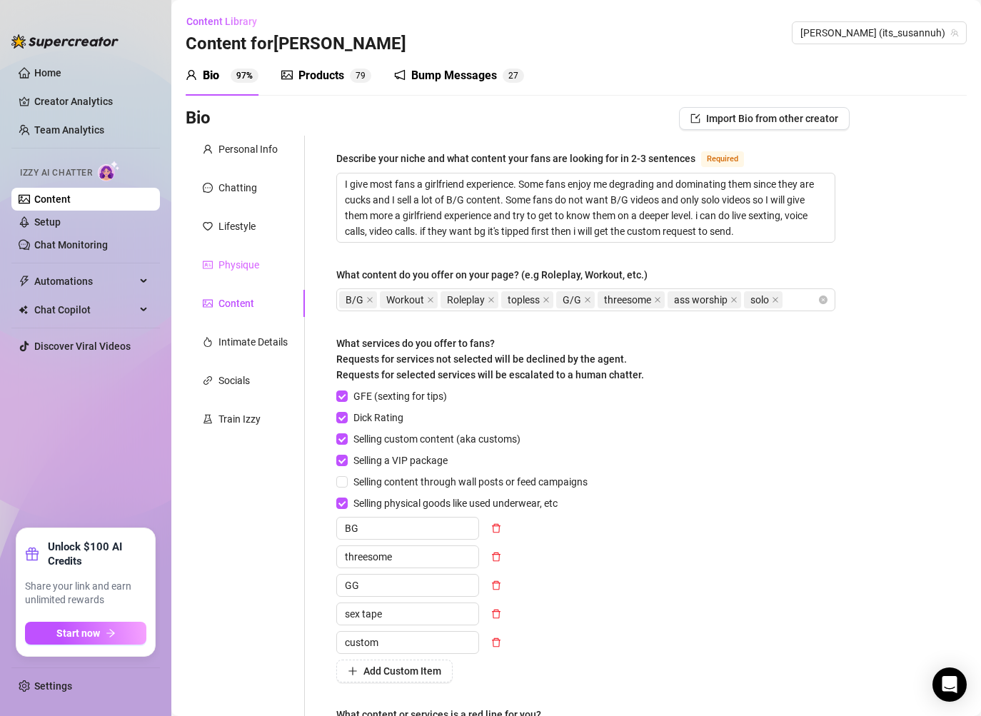
click at [233, 273] on div "Physique" at bounding box center [245, 264] width 119 height 27
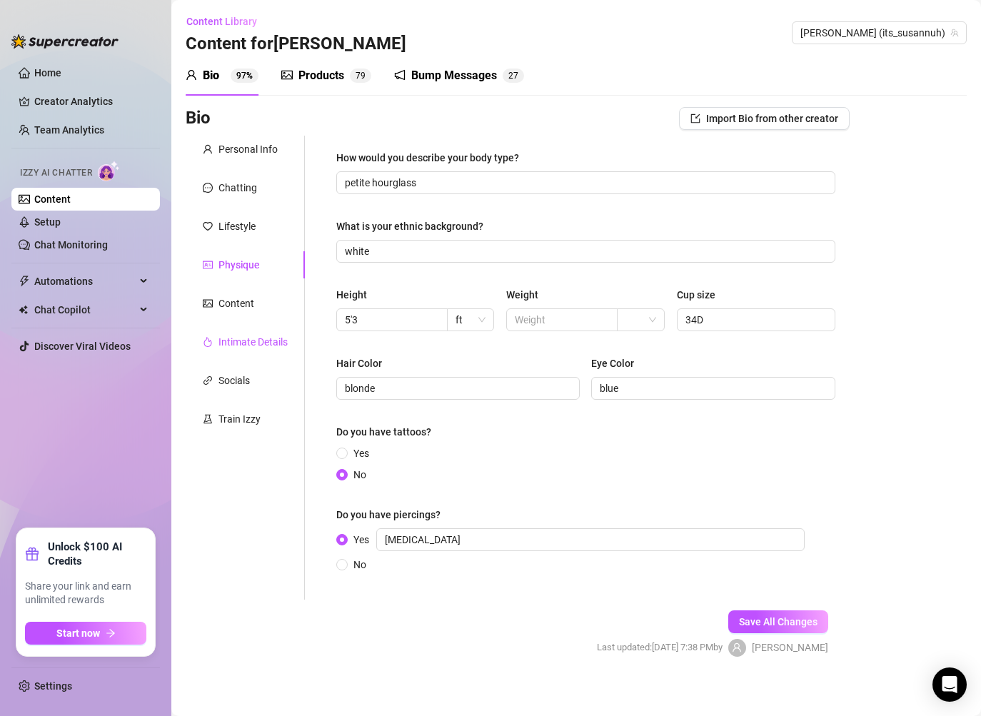
click at [259, 335] on div "Intimate Details" at bounding box center [252, 342] width 69 height 16
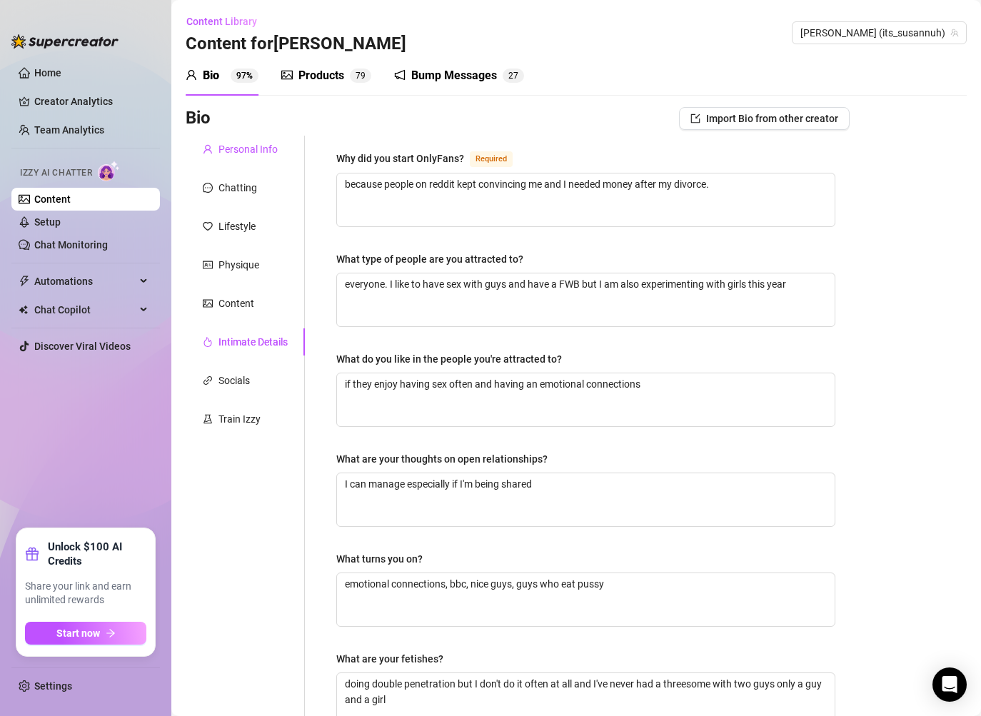
click at [265, 148] on div "Personal Info" at bounding box center [247, 149] width 59 height 16
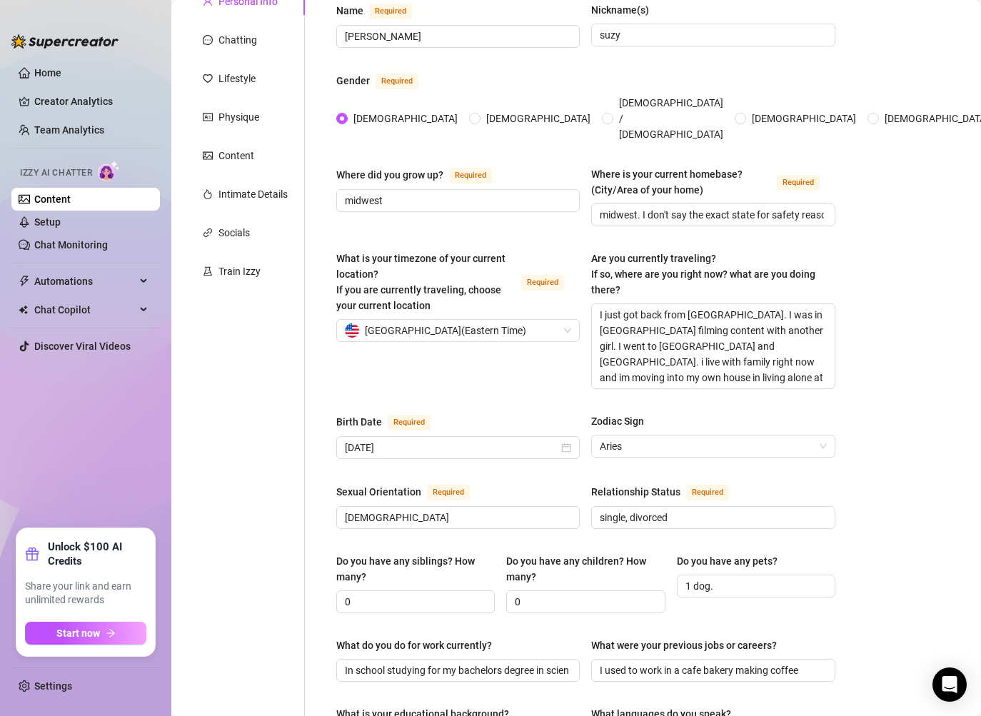
scroll to position [784, 0]
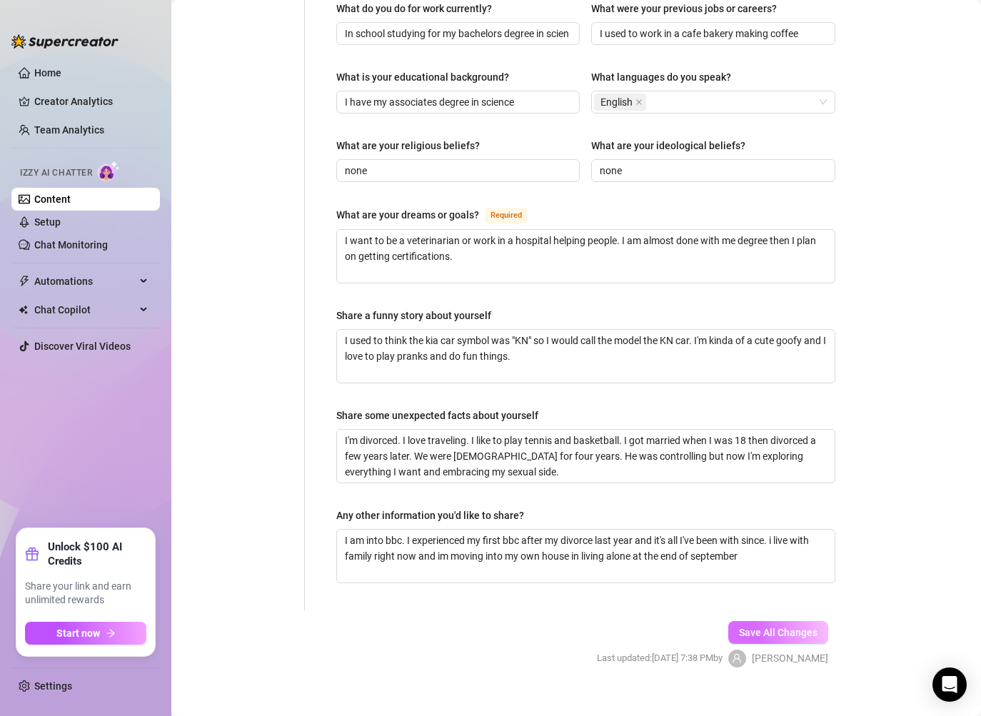
click at [776, 627] on span "Save All Changes" at bounding box center [778, 632] width 79 height 11
